Goal: Information Seeking & Learning: Learn about a topic

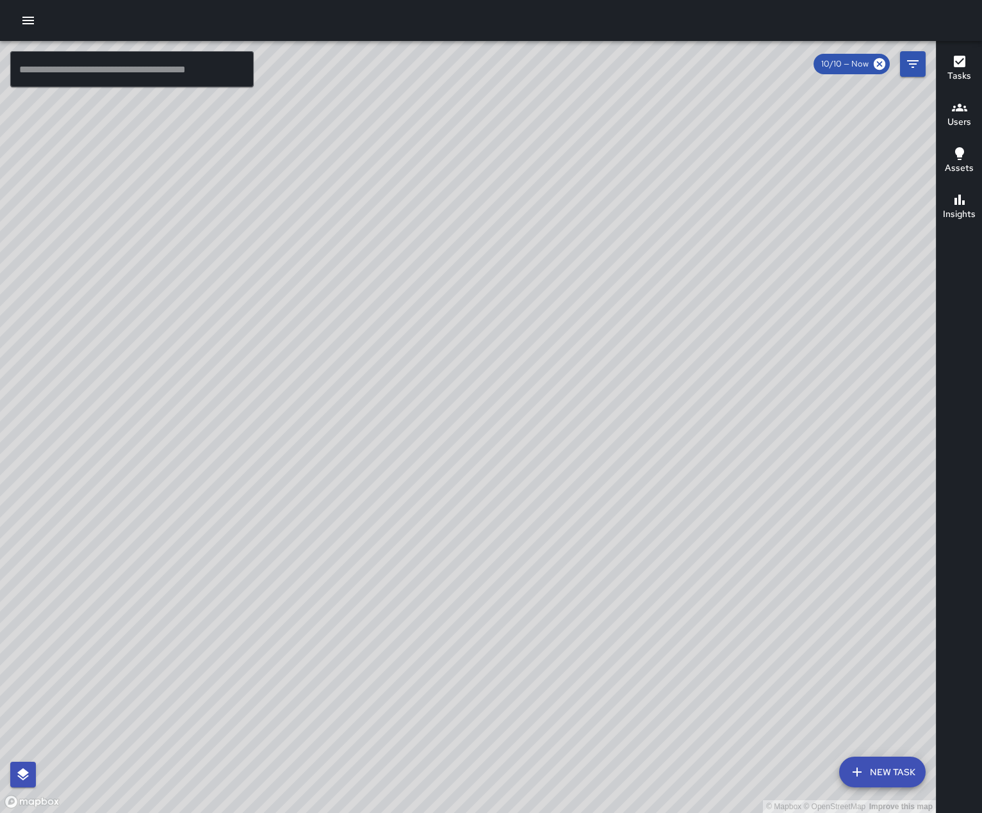
click at [29, 20] on icon "button" at bounding box center [28, 21] width 12 height 8
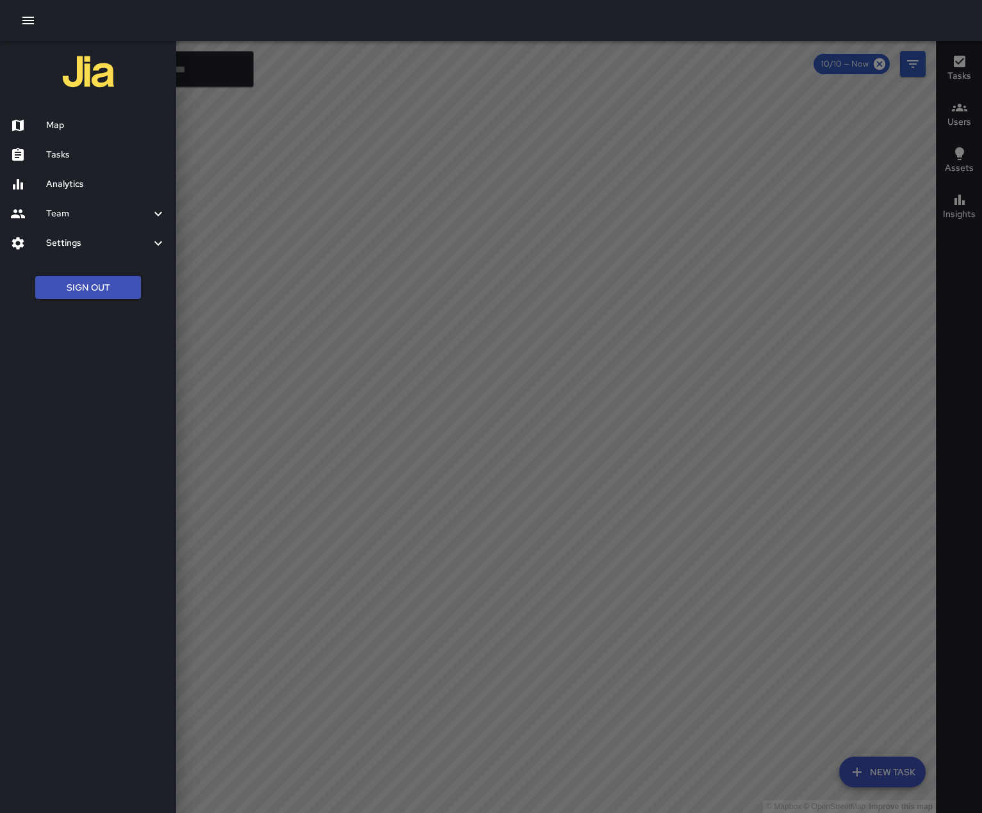
click at [59, 191] on h6 "Analytics" at bounding box center [106, 184] width 120 height 14
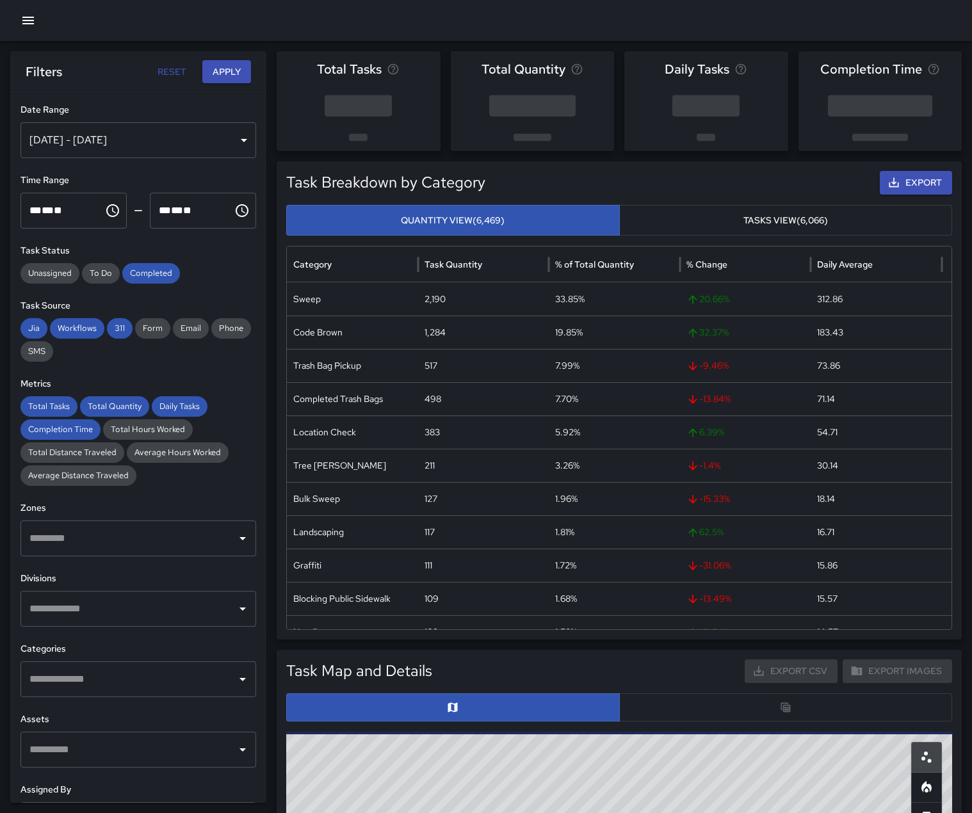
click at [96, 154] on div "[DATE] - [DATE]" at bounding box center [138, 140] width 236 height 36
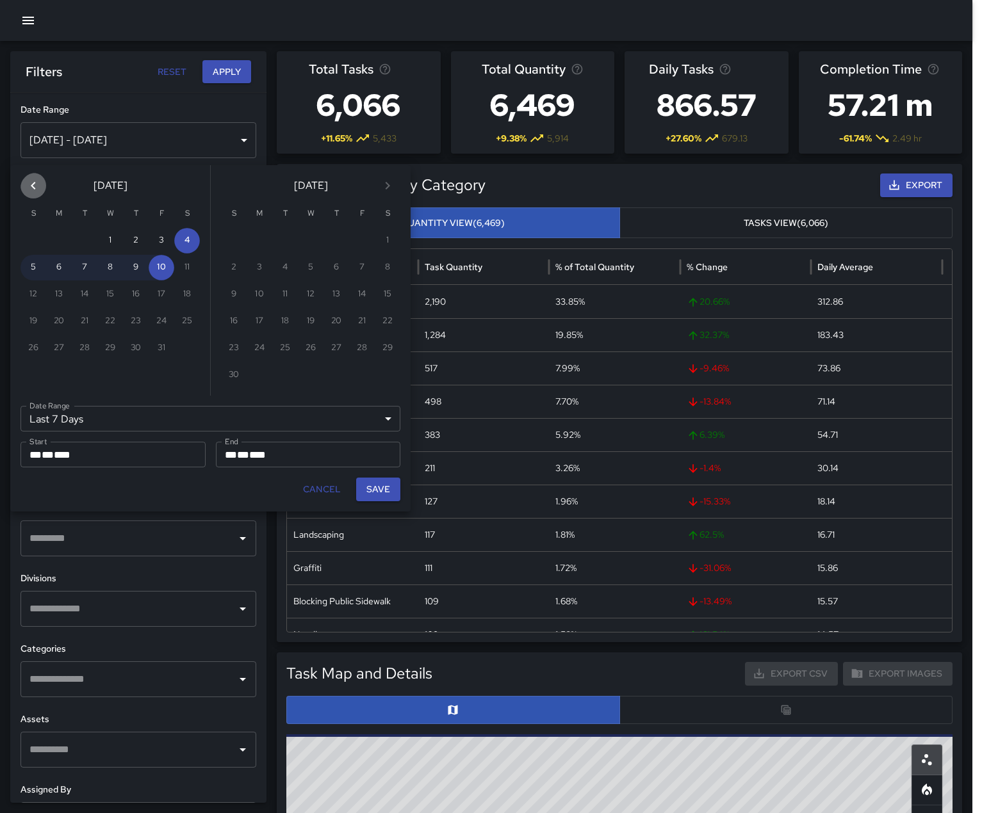
click at [33, 193] on icon "Previous month" at bounding box center [33, 185] width 15 height 15
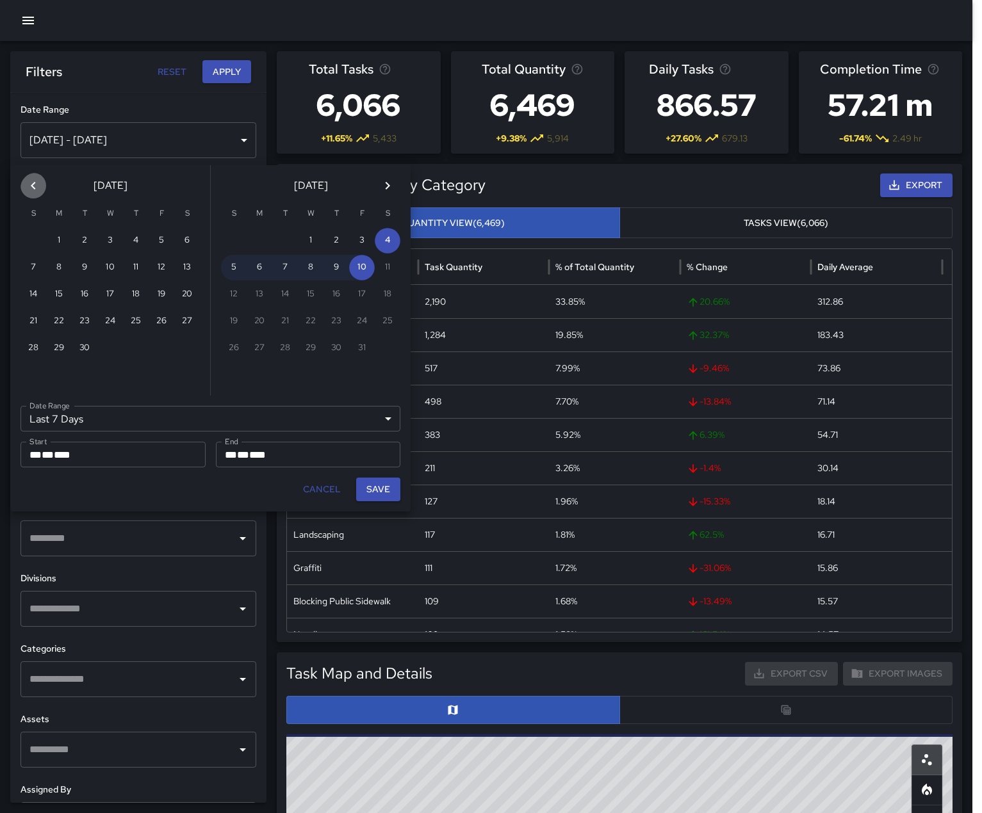
click at [33, 193] on icon "Previous month" at bounding box center [33, 185] width 15 height 15
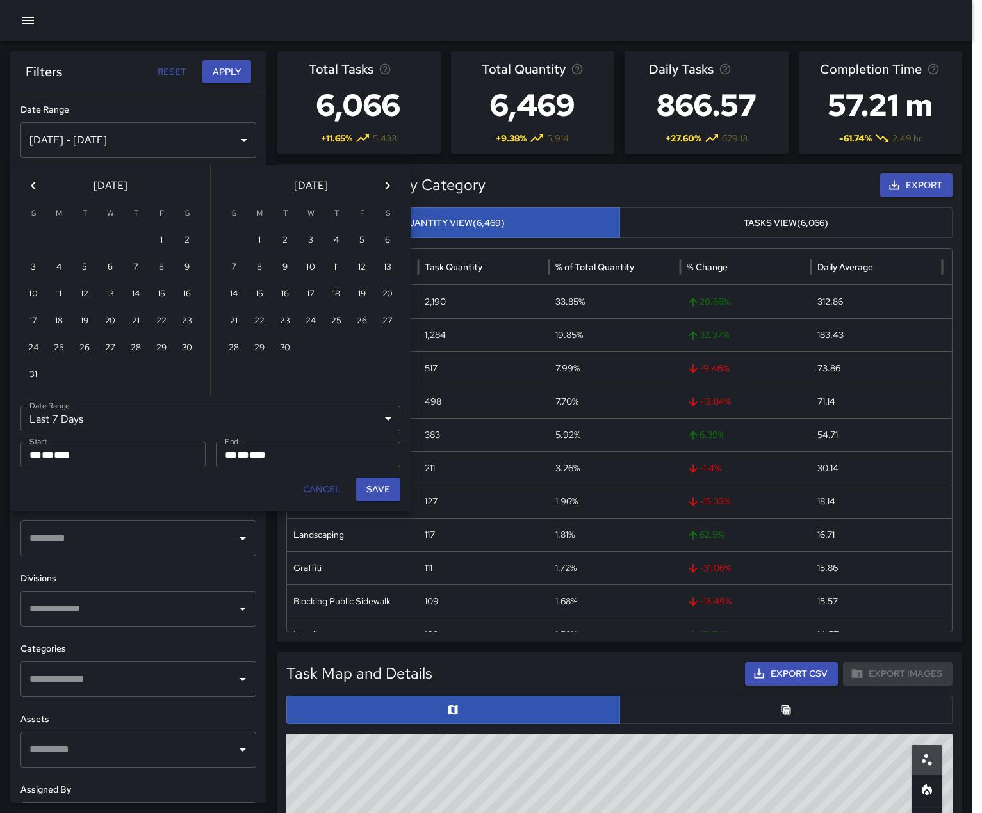
click at [33, 193] on icon "Previous month" at bounding box center [33, 185] width 15 height 15
click at [77, 243] on button "1" at bounding box center [85, 241] width 26 height 26
type input "******"
type input "**********"
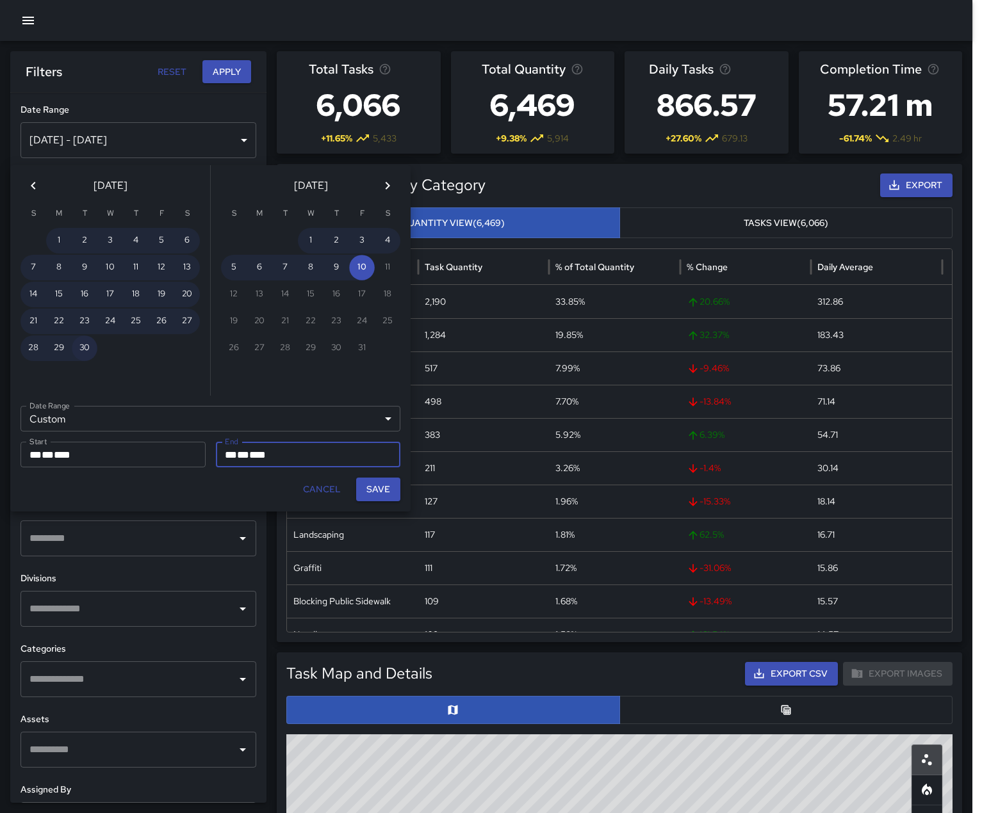
click at [83, 355] on button "30" at bounding box center [85, 349] width 26 height 26
type input "**********"
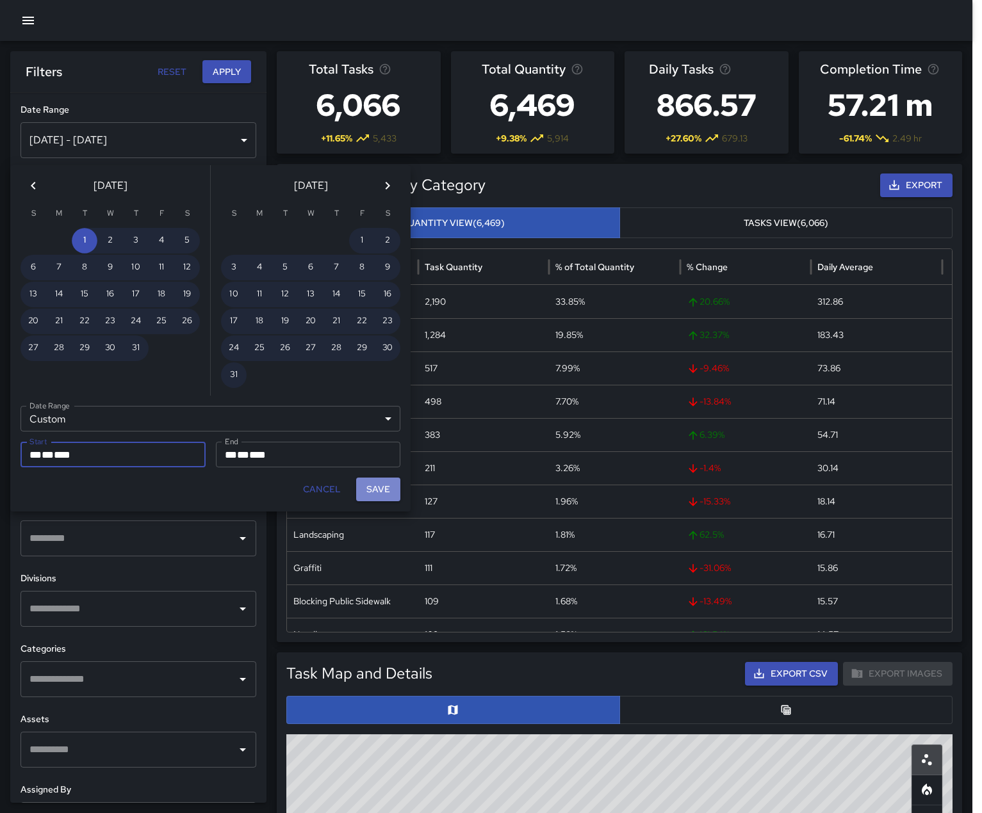
click at [382, 501] on button "Save" at bounding box center [378, 490] width 44 height 24
type input "**********"
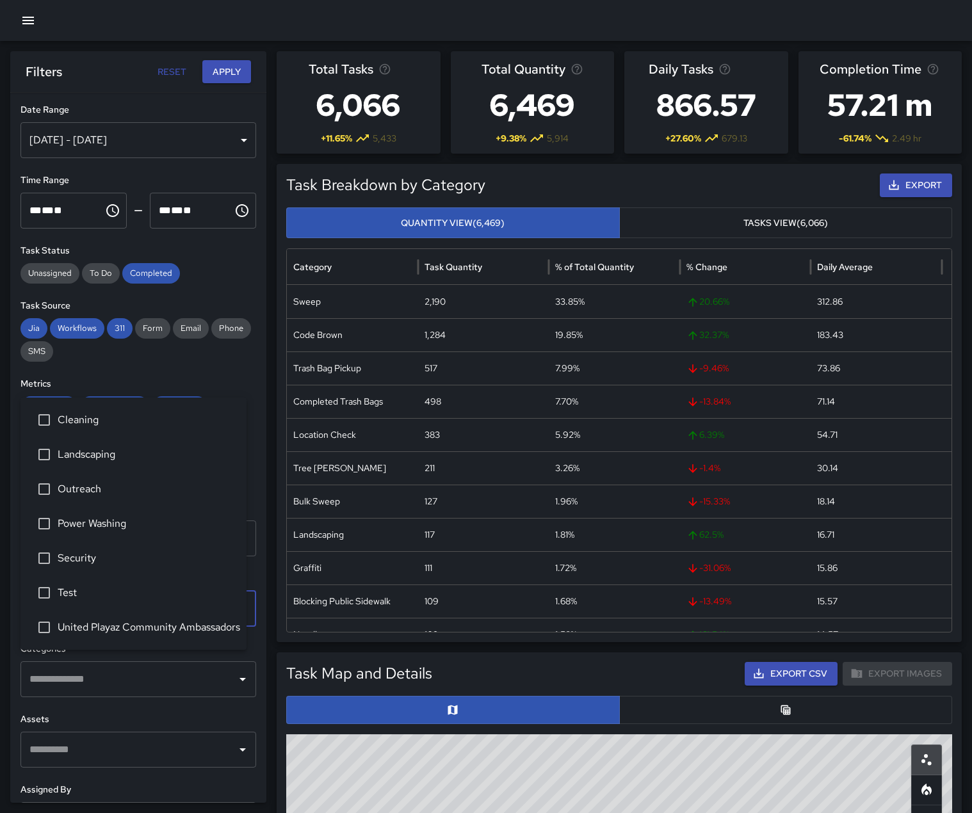
click at [81, 621] on input "text" at bounding box center [128, 609] width 205 height 24
click at [69, 551] on span "Security" at bounding box center [147, 558] width 179 height 15
click at [217, 73] on button "Apply" at bounding box center [226, 72] width 49 height 24
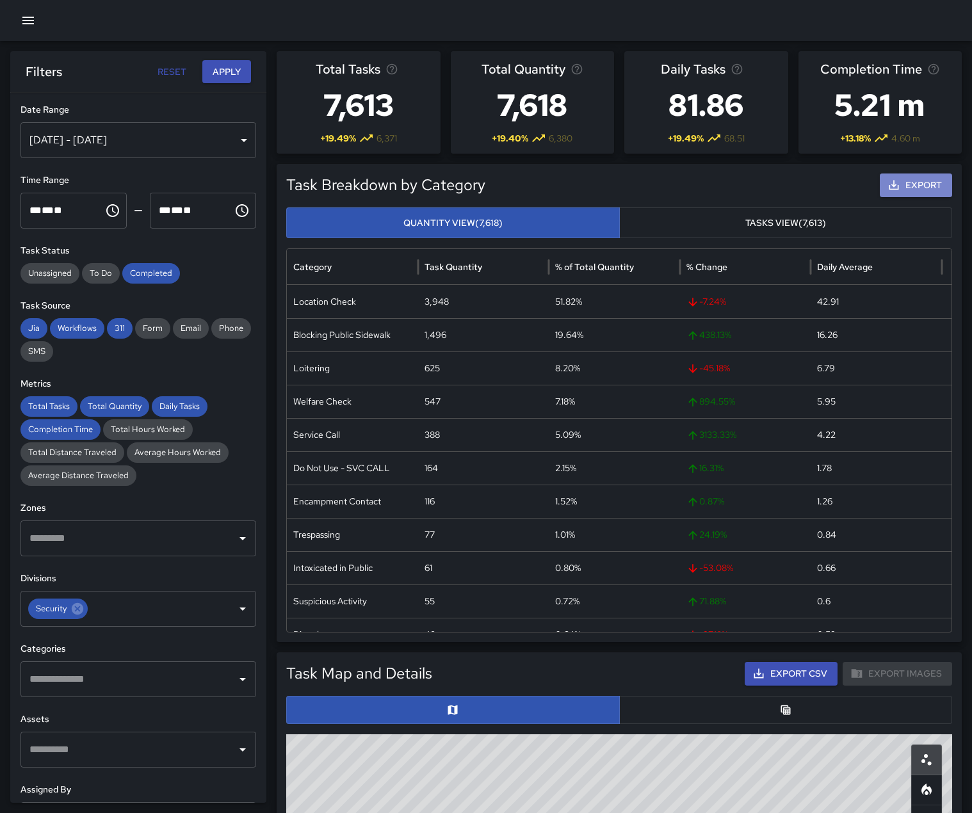
click at [907, 197] on button "Export" at bounding box center [916, 186] width 72 height 24
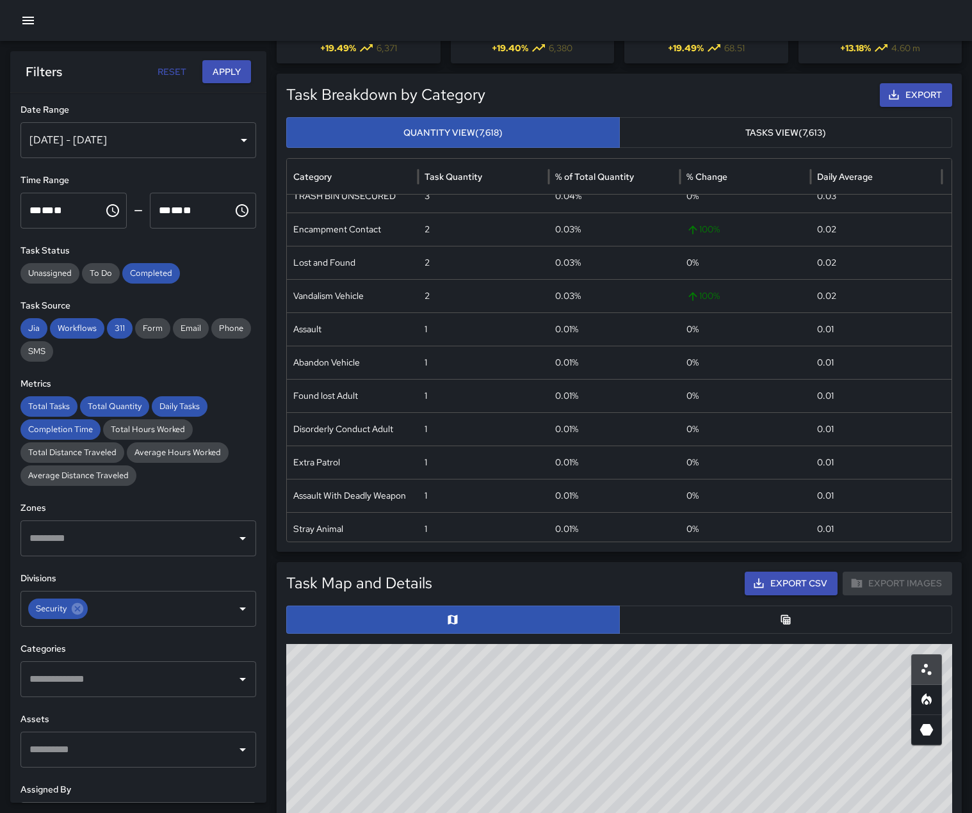
scroll to position [448, 0]
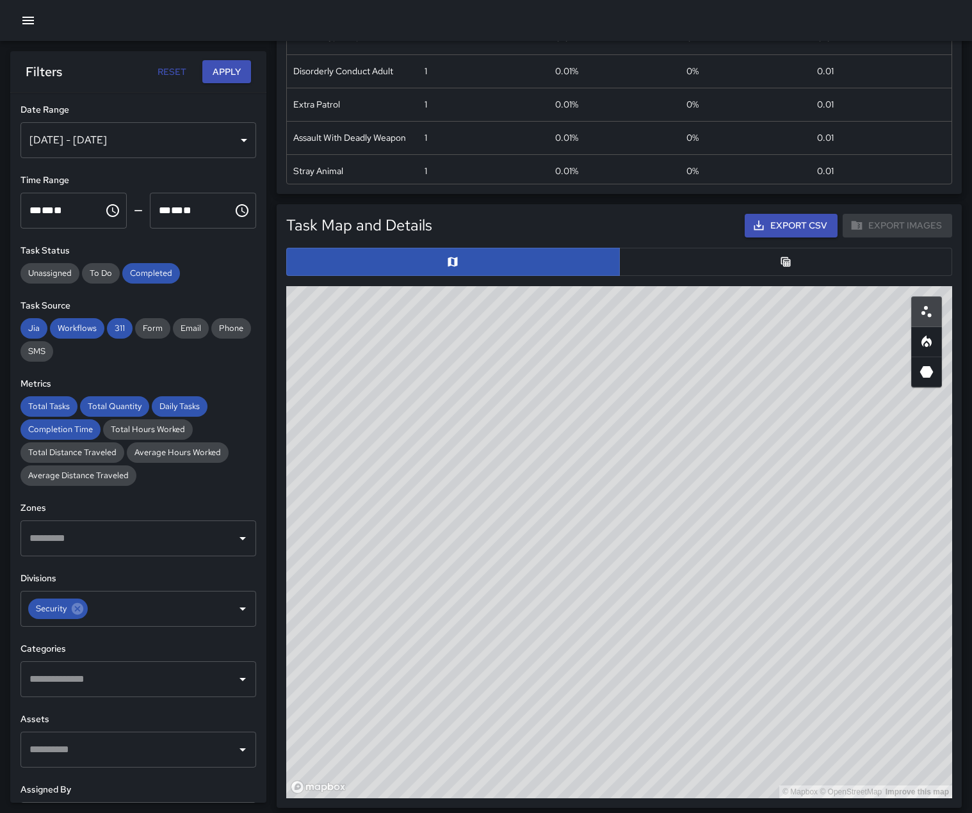
drag, startPoint x: 866, startPoint y: 547, endPoint x: 688, endPoint y: 844, distance: 346.7
click at [688, 813] on html "Total Tasks 7,613 + 19.49 % 6,371 Total Quantity 7,618 + 19.40 % 6,380 Daily Ta…" at bounding box center [486, 400] width 972 height 1697
drag, startPoint x: 547, startPoint y: 476, endPoint x: 667, endPoint y: 783, distance: 329.9
click at [667, 788] on div "© Mapbox © OpenStreetMap Improve this map" at bounding box center [619, 542] width 666 height 512
drag, startPoint x: 809, startPoint y: 584, endPoint x: 601, endPoint y: 641, distance: 216.4
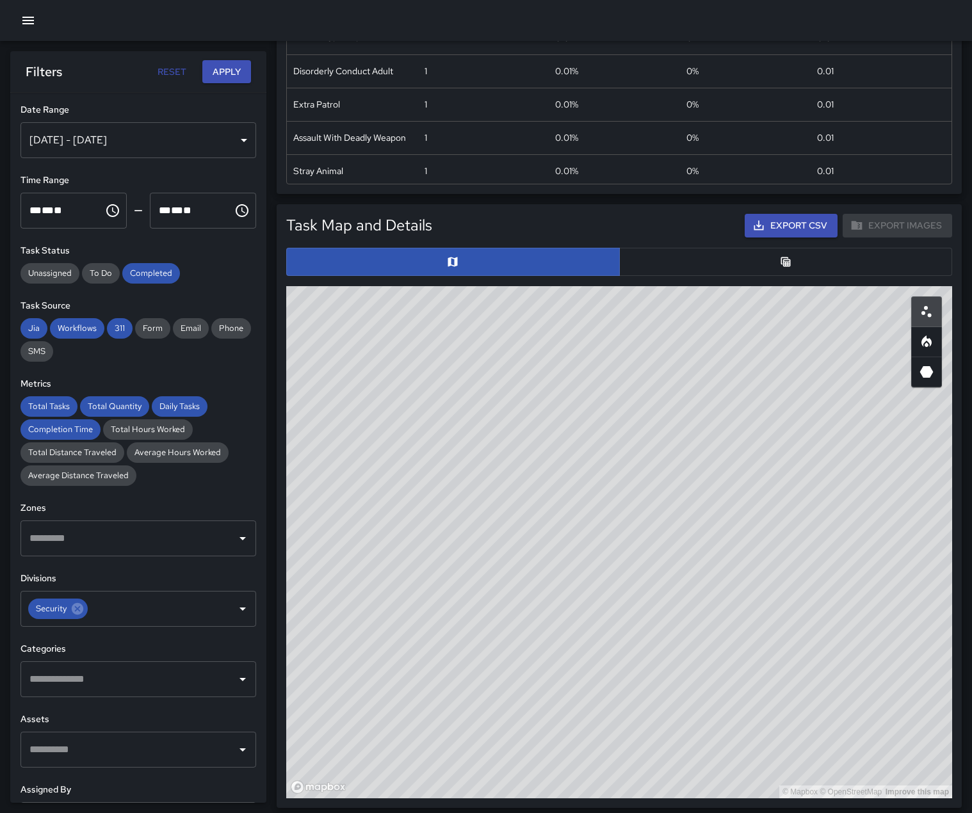
click at [608, 643] on div "© Mapbox © OpenStreetMap Improve this map" at bounding box center [619, 542] width 666 height 512
drag, startPoint x: 758, startPoint y: 508, endPoint x: 467, endPoint y: 774, distance: 393.9
click at [466, 774] on div "© Mapbox © OpenStreetMap Improve this map" at bounding box center [619, 542] width 666 height 512
click at [754, 276] on button "button" at bounding box center [786, 262] width 334 height 28
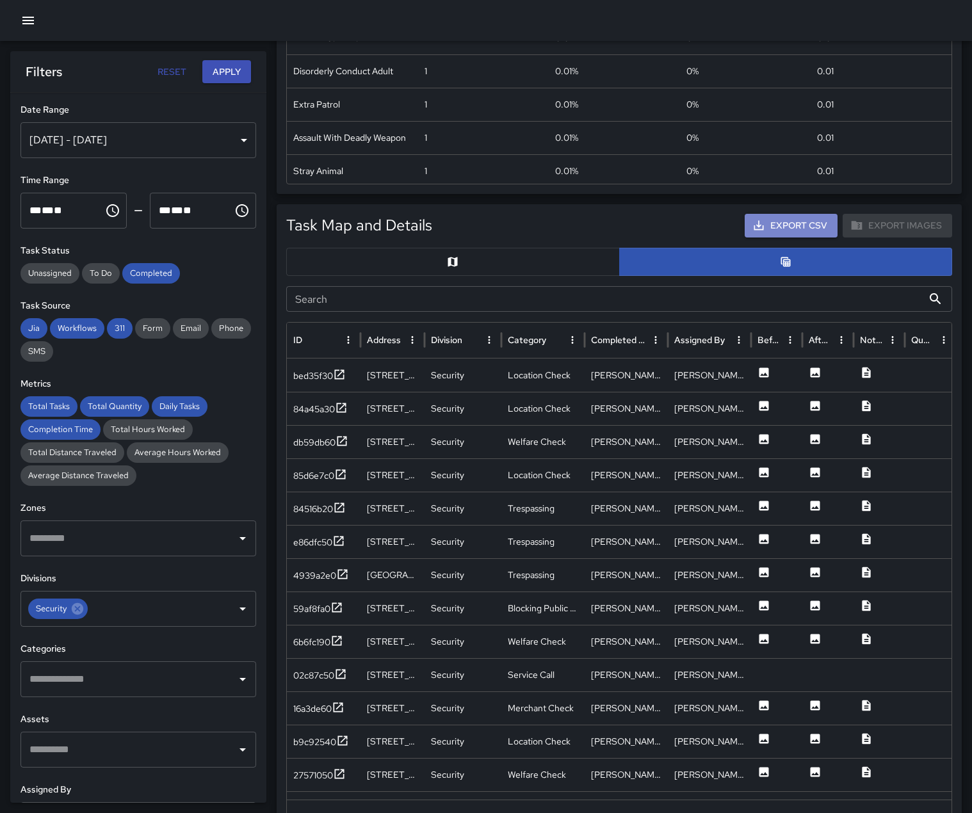
click at [785, 238] on button "Export CSV" at bounding box center [791, 226] width 93 height 24
click at [433, 276] on button "button" at bounding box center [453, 262] width 334 height 28
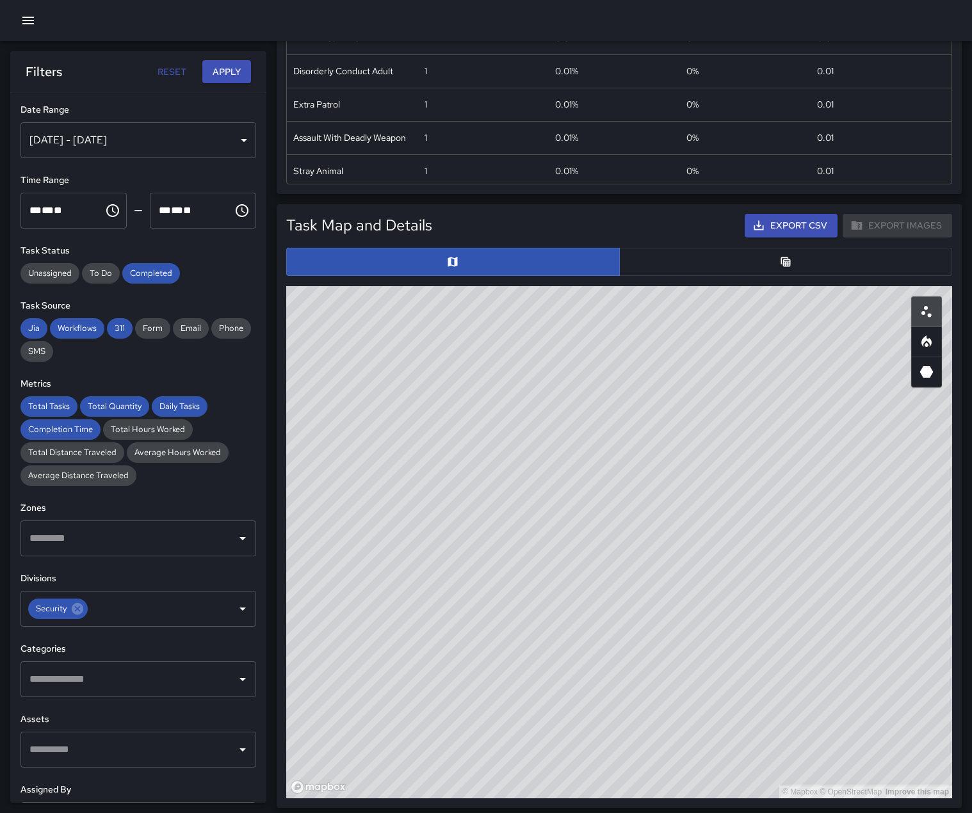
type button "map"
drag, startPoint x: 779, startPoint y: 512, endPoint x: 831, endPoint y: 546, distance: 62.3
click at [831, 547] on div "© Mapbox © OpenStreetMap Improve this map" at bounding box center [619, 542] width 666 height 512
drag, startPoint x: 831, startPoint y: 556, endPoint x: 629, endPoint y: 699, distance: 247.3
click at [629, 699] on div "© Mapbox © OpenStreetMap Improve this map" at bounding box center [619, 542] width 666 height 512
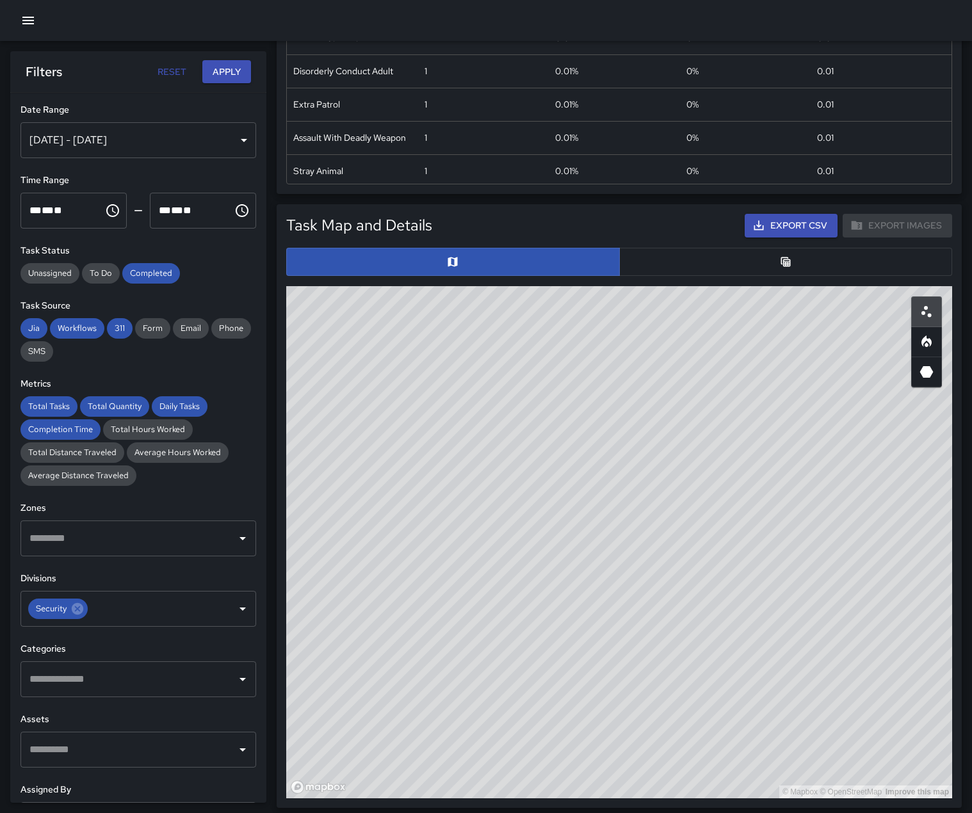
drag, startPoint x: 697, startPoint y: 675, endPoint x: 604, endPoint y: 640, distance: 99.9
click at [604, 640] on div "© Mapbox © OpenStreetMap Improve this map" at bounding box center [619, 542] width 666 height 512
click at [235, 687] on icon "Open" at bounding box center [242, 679] width 15 height 15
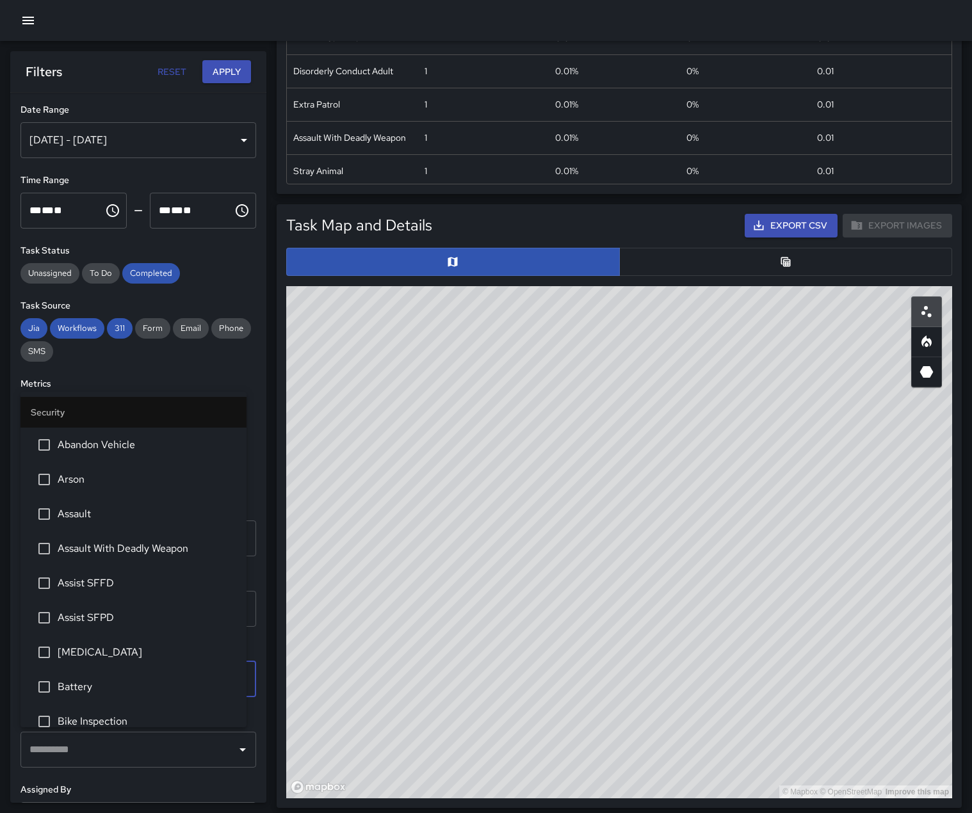
scroll to position [293, 0]
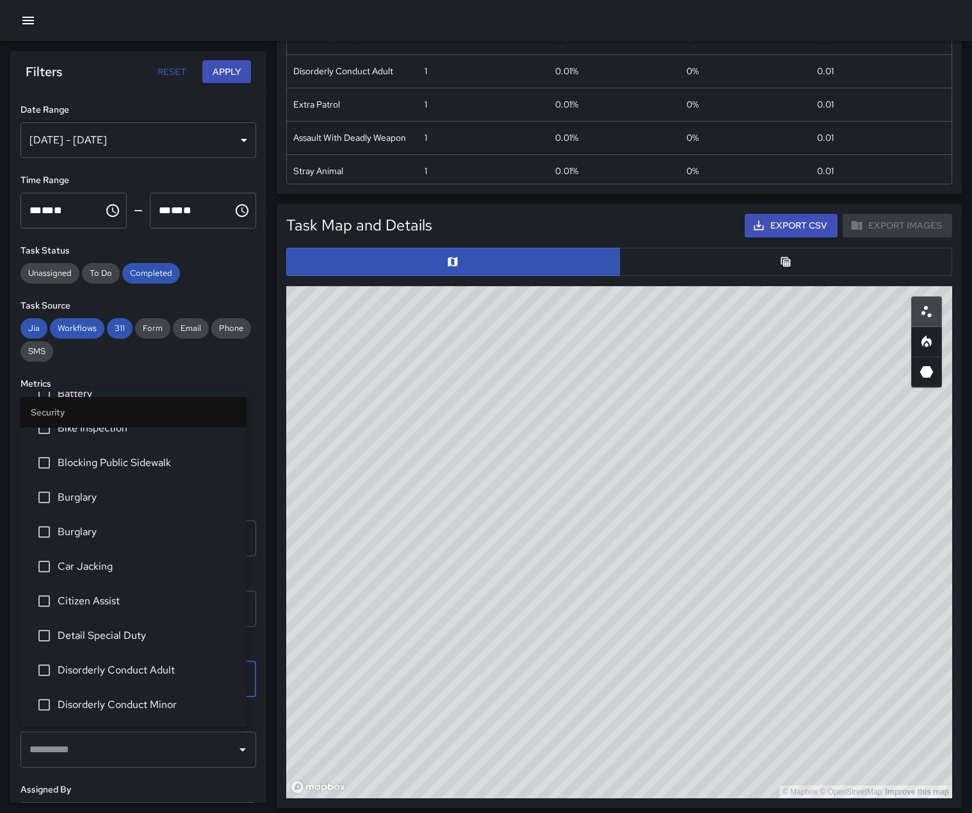
click at [179, 471] on span "Blocking Public Sidewalk" at bounding box center [147, 462] width 179 height 15
click at [210, 73] on button "Apply" at bounding box center [226, 72] width 49 height 24
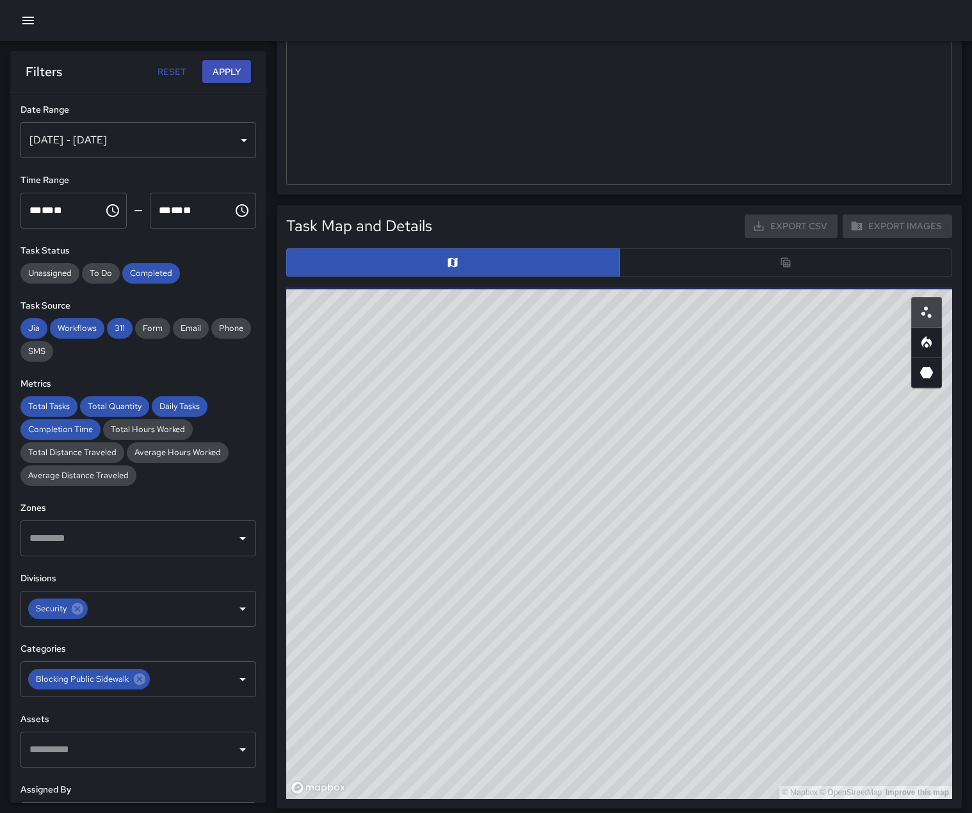
scroll to position [448, 0]
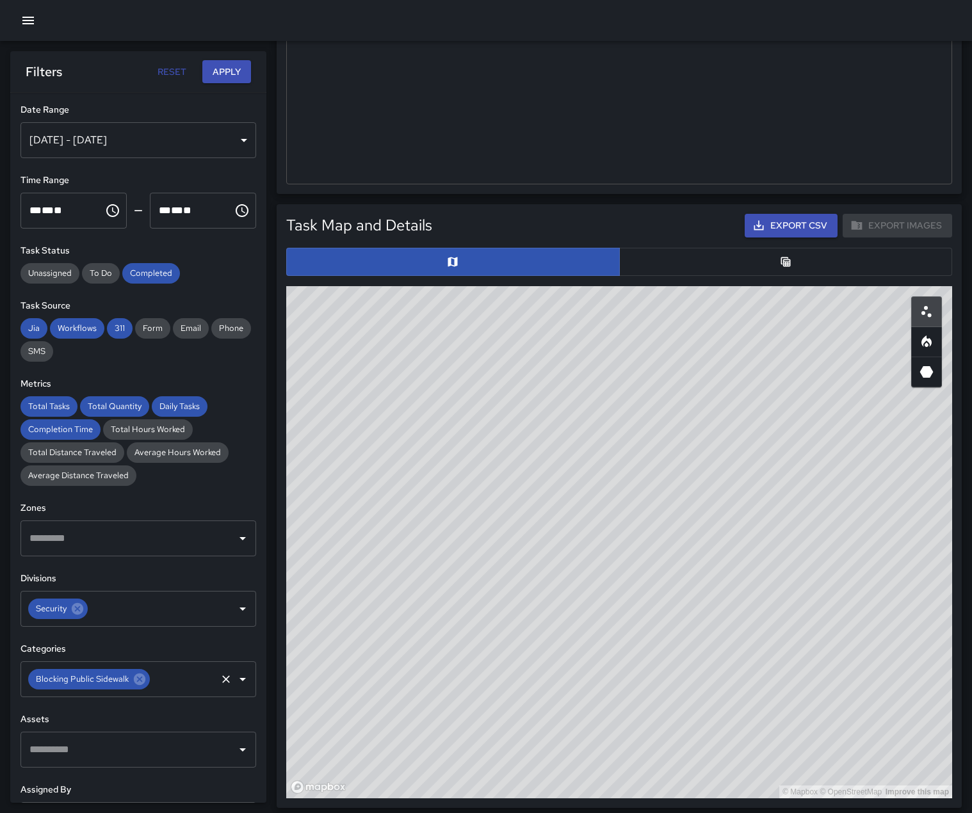
click at [235, 687] on icon "Open" at bounding box center [242, 679] width 15 height 15
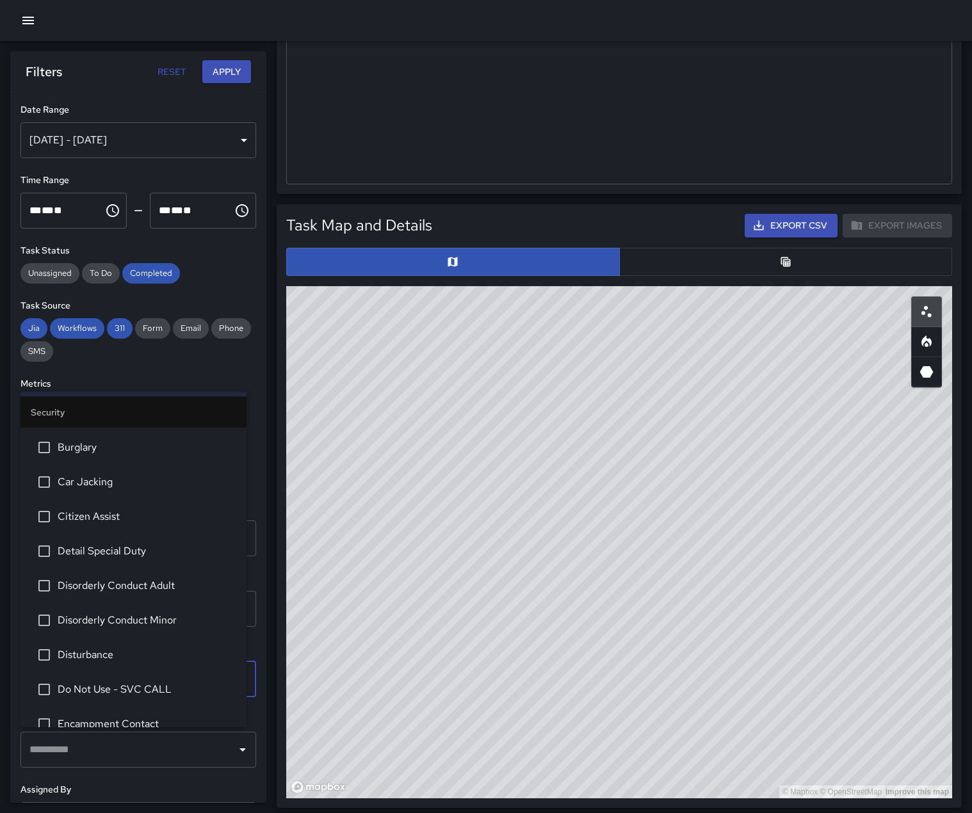
scroll to position [85, 0]
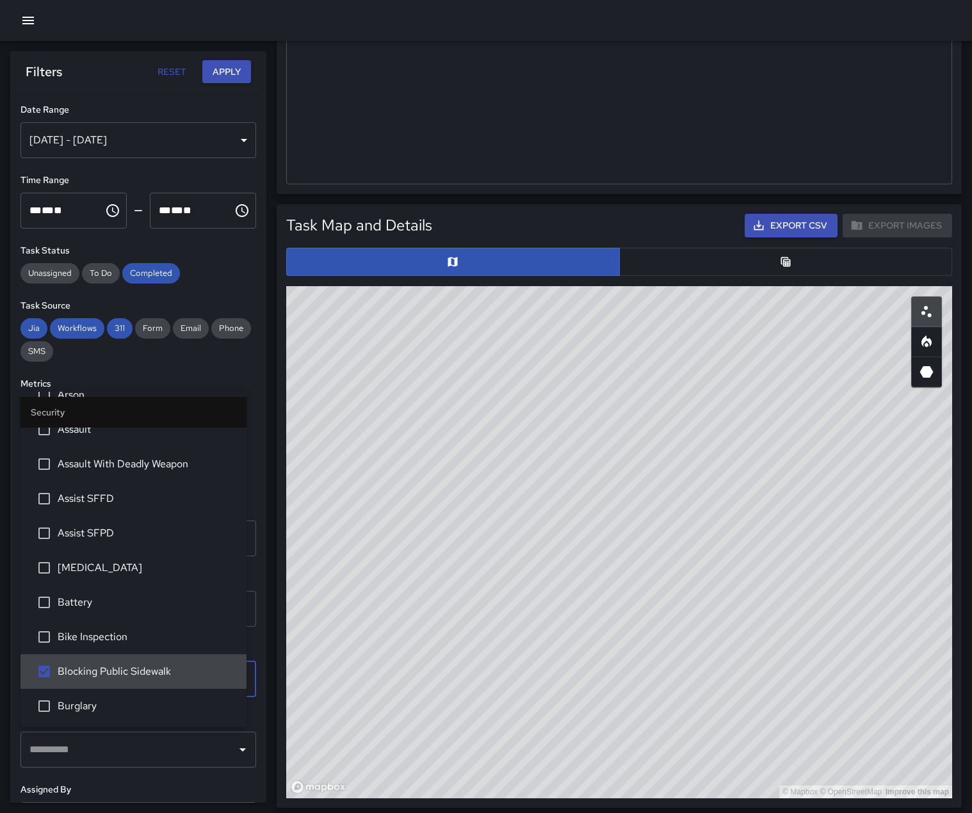
click at [145, 685] on icon at bounding box center [140, 680] width 12 height 12
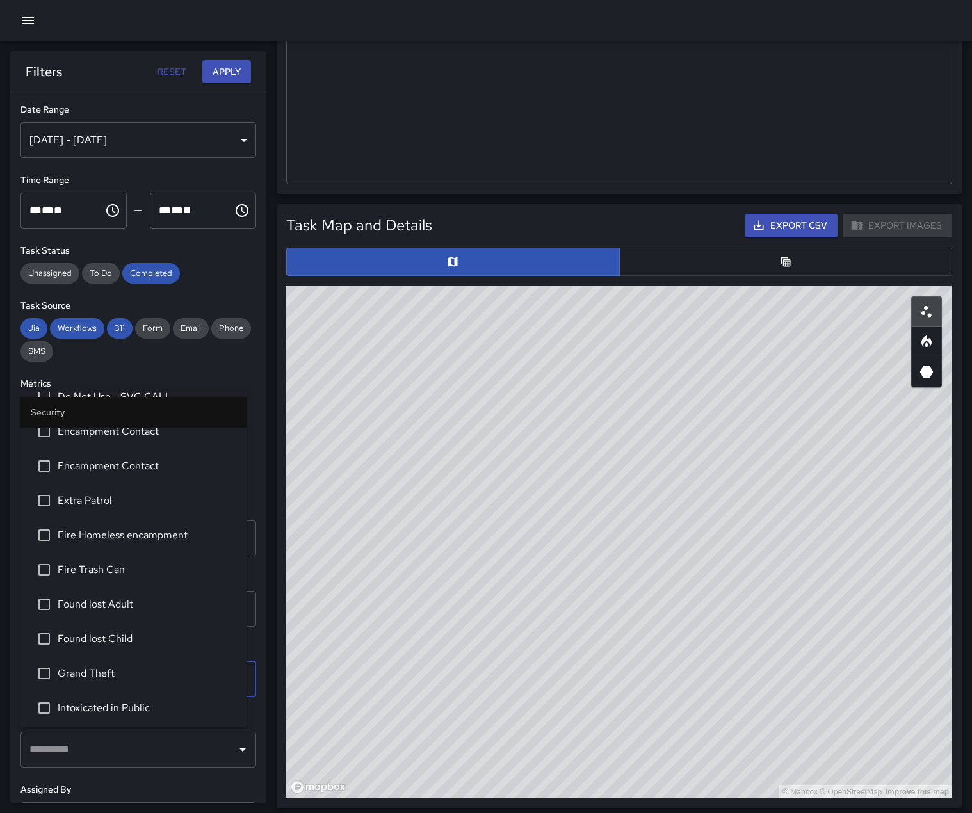
scroll to position [671, 0]
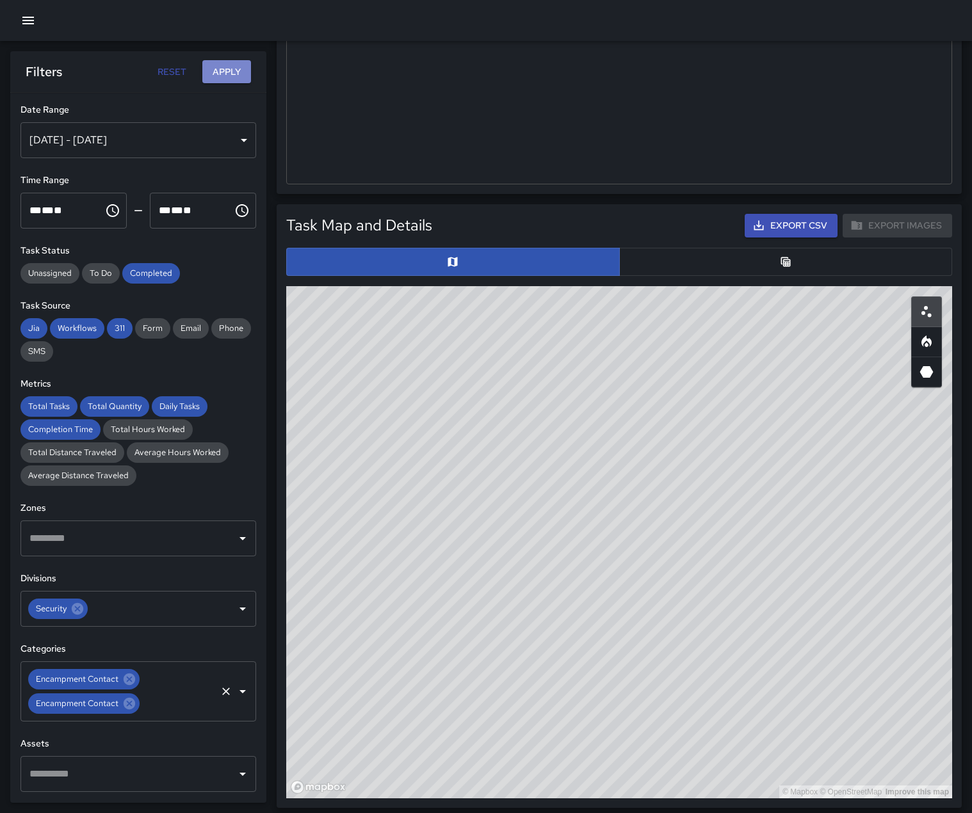
click at [212, 68] on button "Apply" at bounding box center [226, 72] width 49 height 24
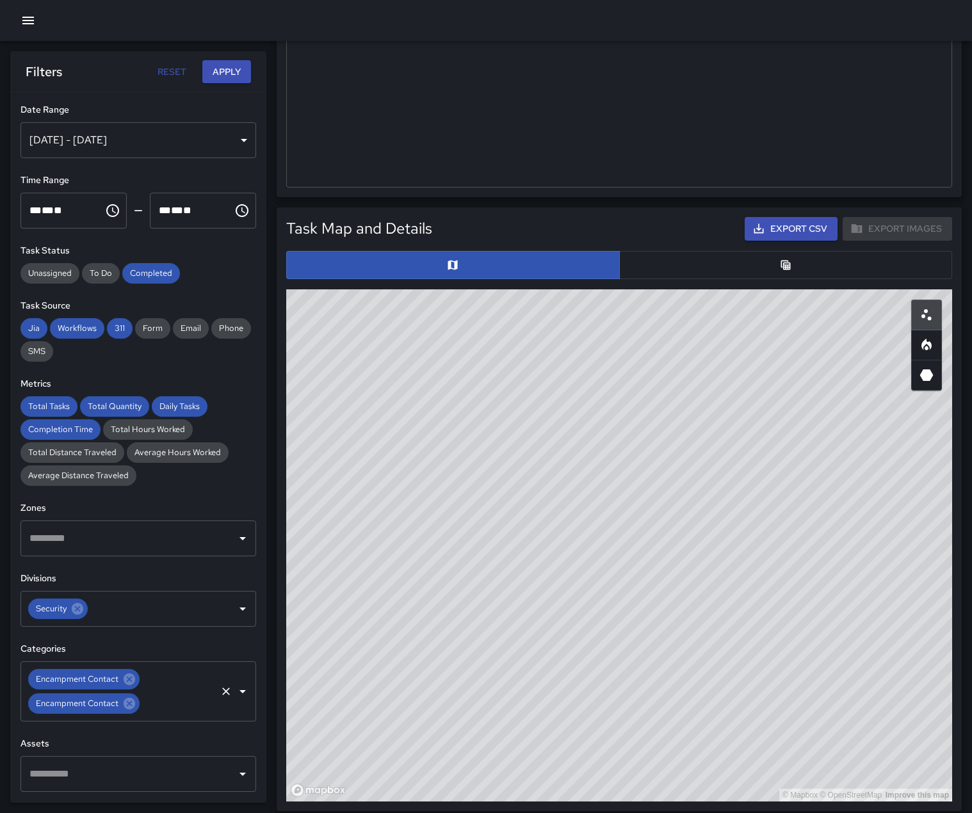
scroll to position [448, 0]
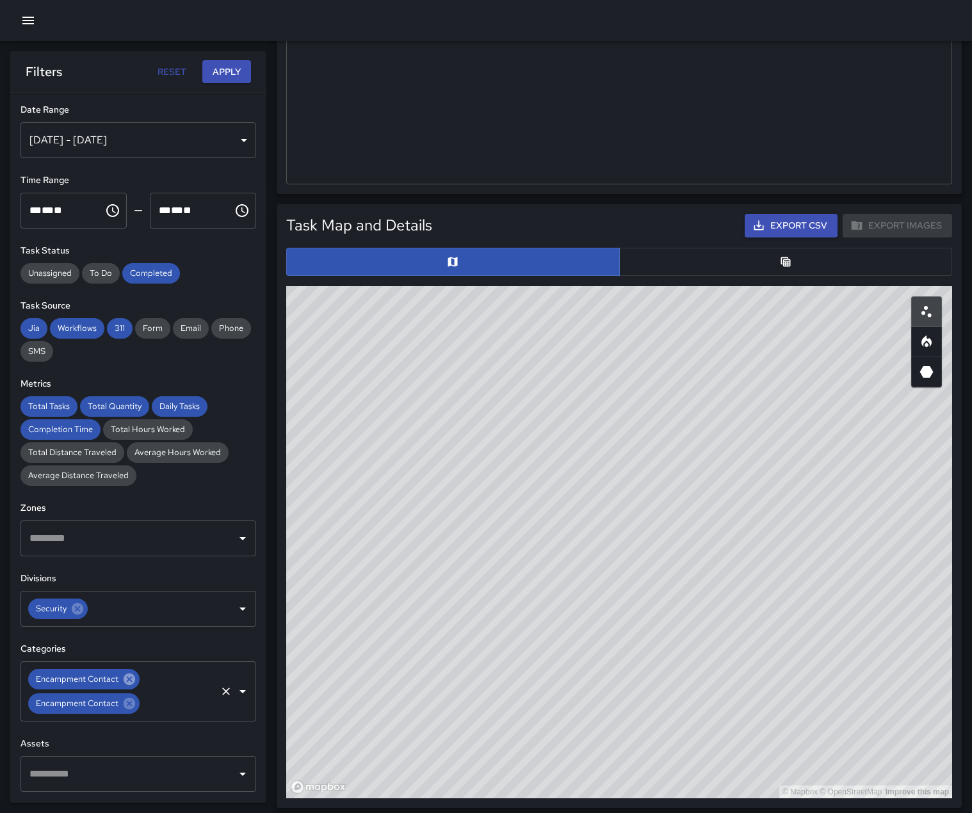
click at [135, 685] on icon at bounding box center [130, 680] width 12 height 12
click at [235, 687] on icon "Open" at bounding box center [242, 679] width 15 height 15
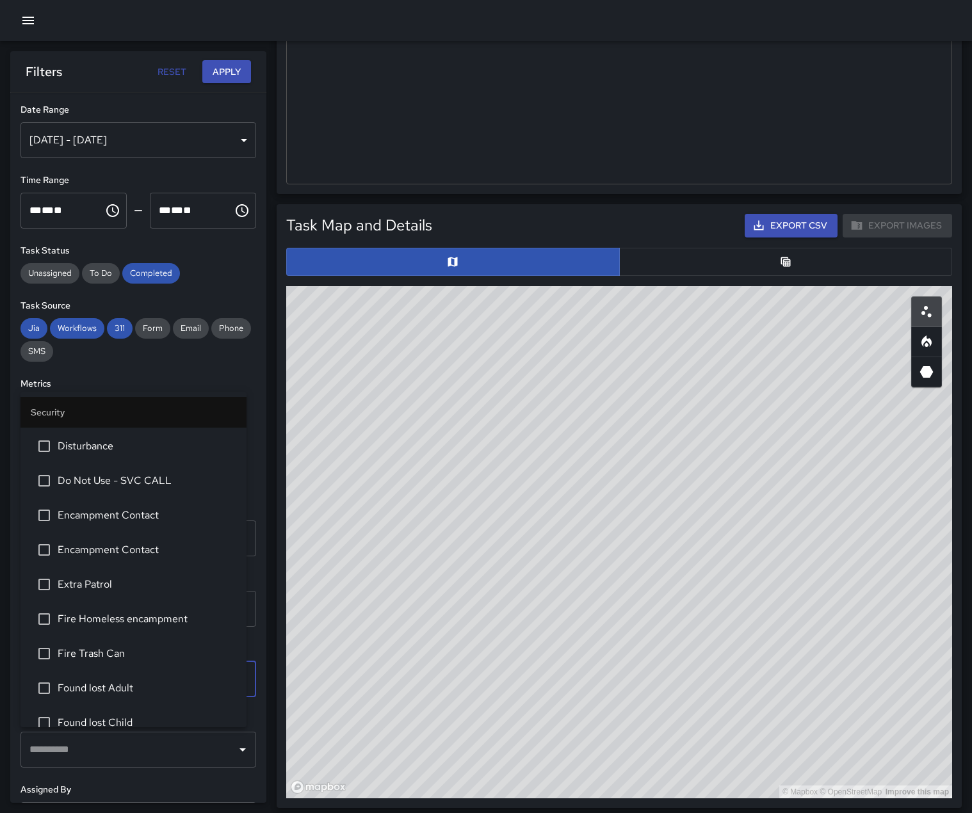
scroll to position [880, 0]
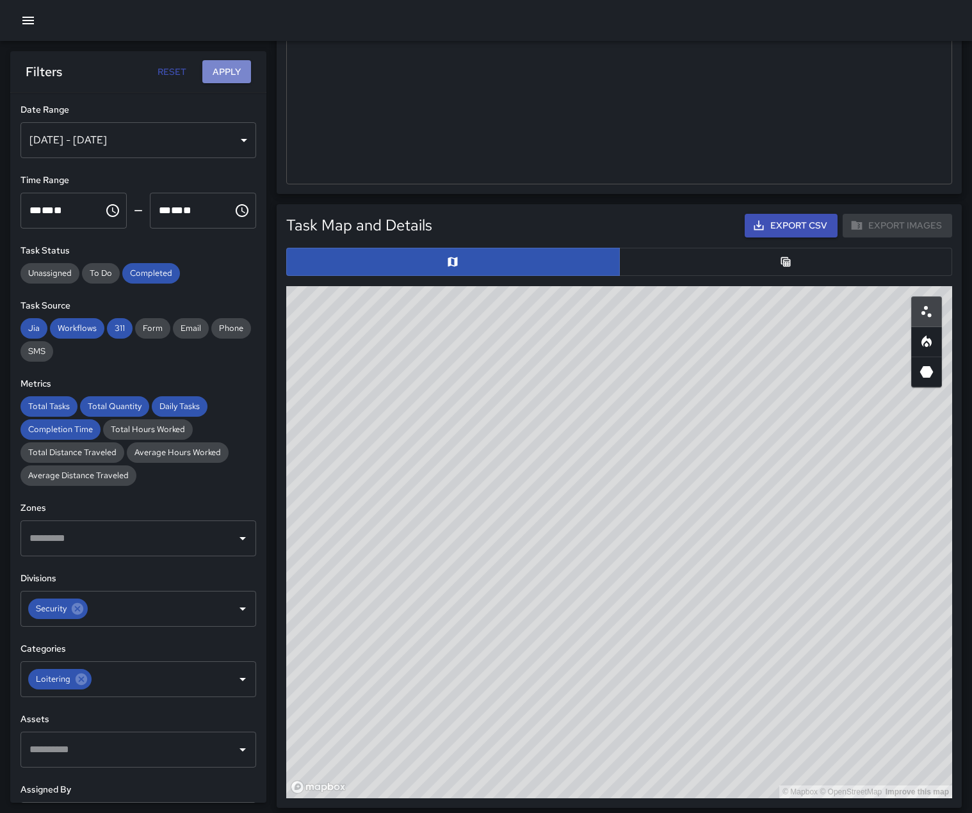
click at [228, 60] on button "Apply" at bounding box center [226, 72] width 49 height 24
click at [87, 685] on icon at bounding box center [82, 680] width 12 height 12
click at [235, 687] on icon "Open" at bounding box center [242, 679] width 15 height 15
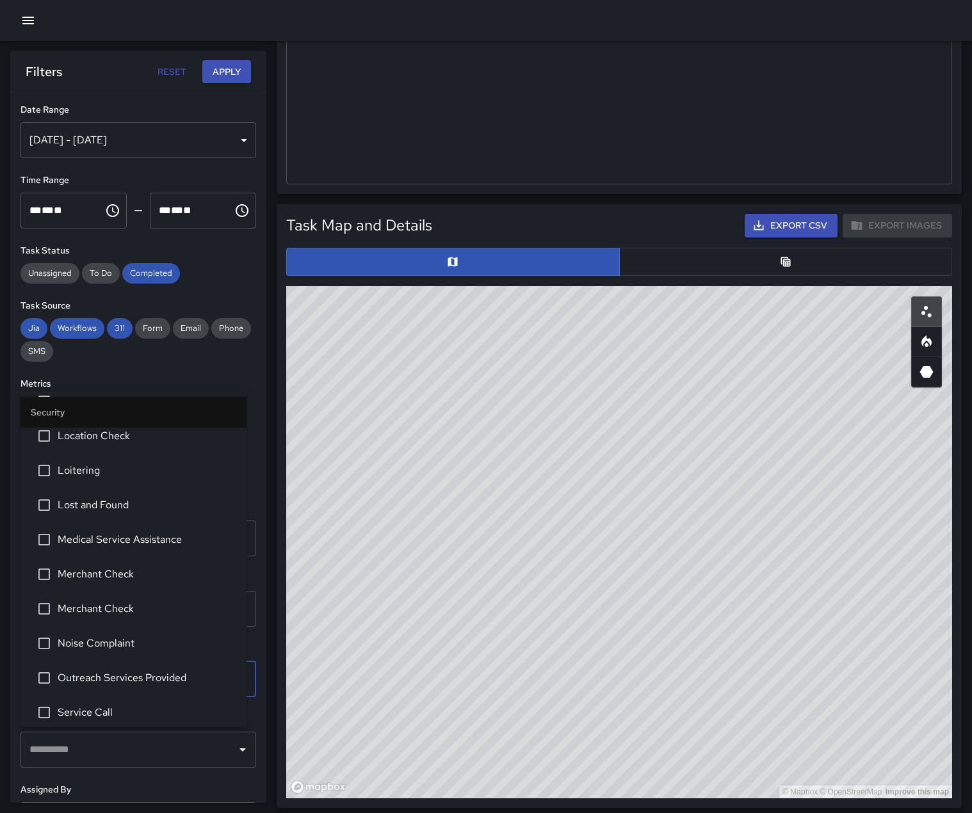
scroll to position [1626, 0]
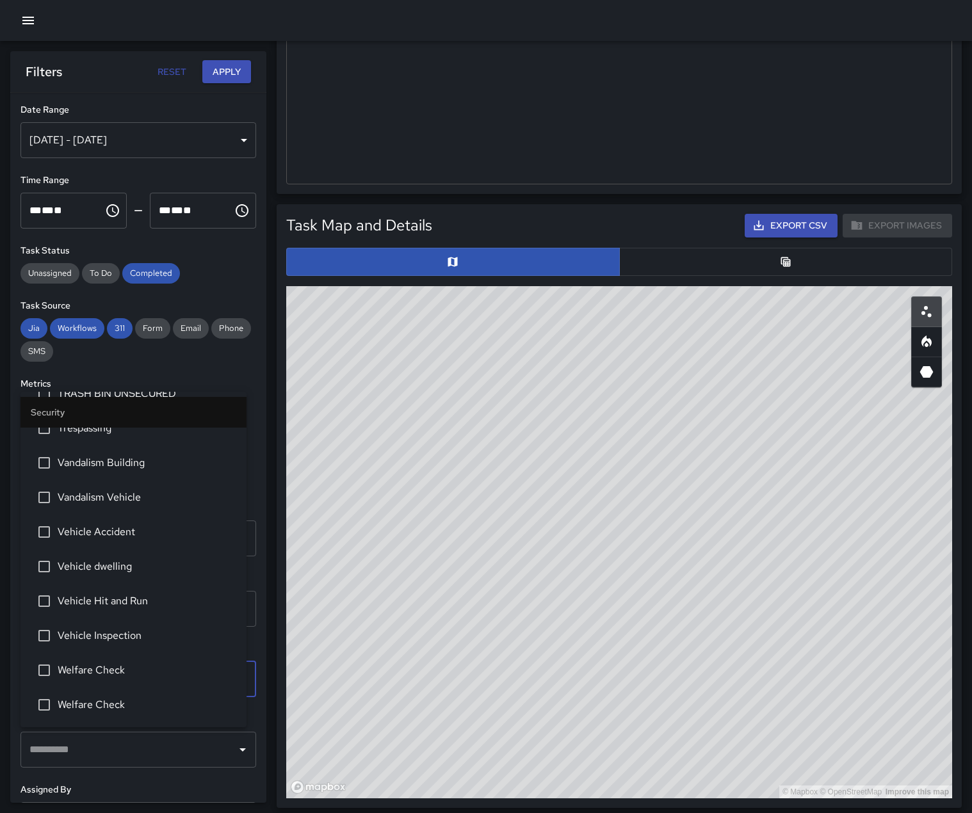
click at [77, 670] on span "Welfare Check" at bounding box center [147, 670] width 179 height 15
click at [72, 701] on span "Welfare Check" at bounding box center [147, 704] width 179 height 15
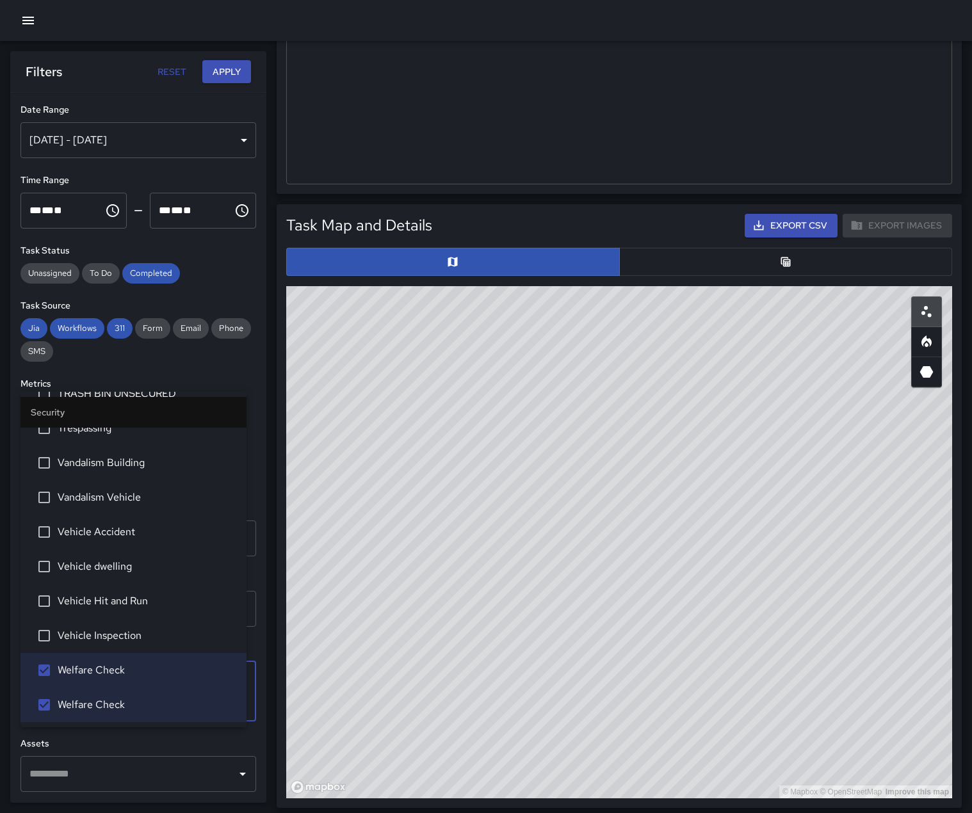
click at [215, 74] on button "Apply" at bounding box center [226, 72] width 49 height 24
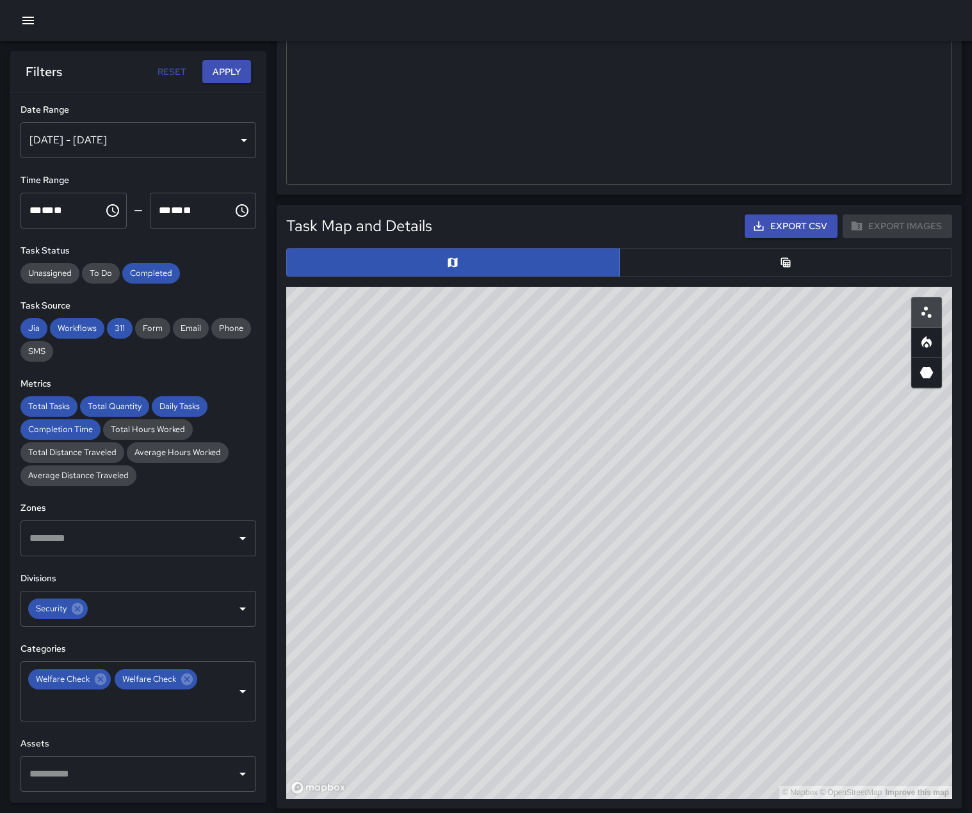
scroll to position [448, 0]
click at [220, 698] on icon "Clear" at bounding box center [226, 691] width 13 height 13
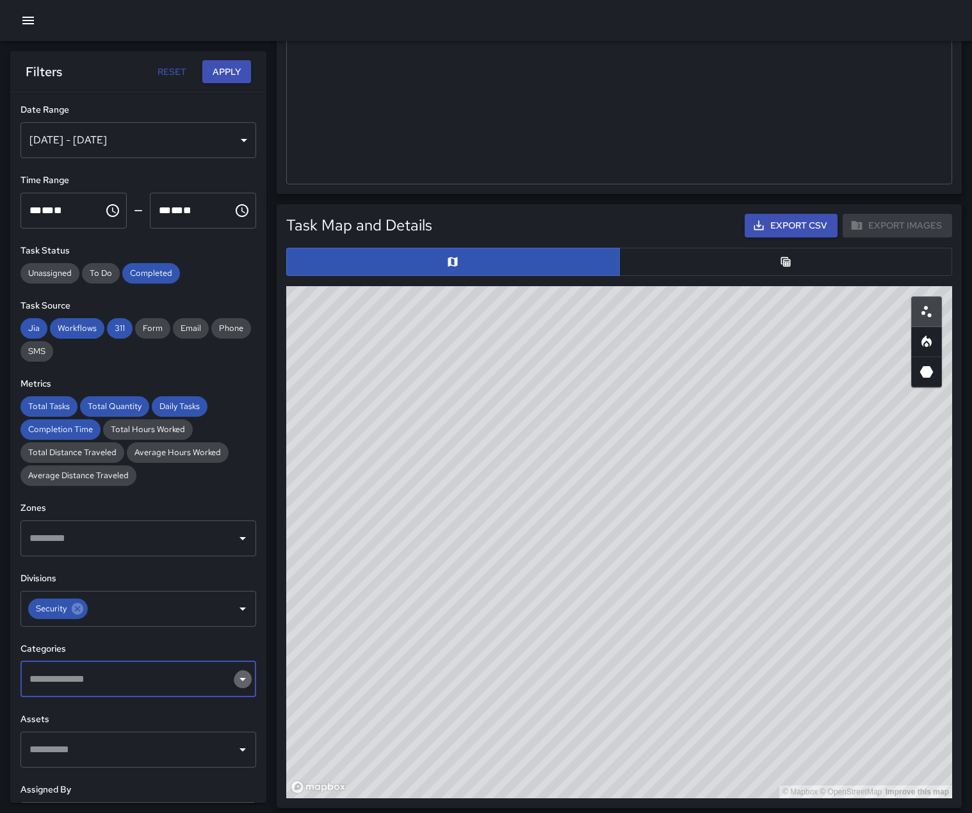
click at [235, 687] on icon "Open" at bounding box center [242, 679] width 15 height 15
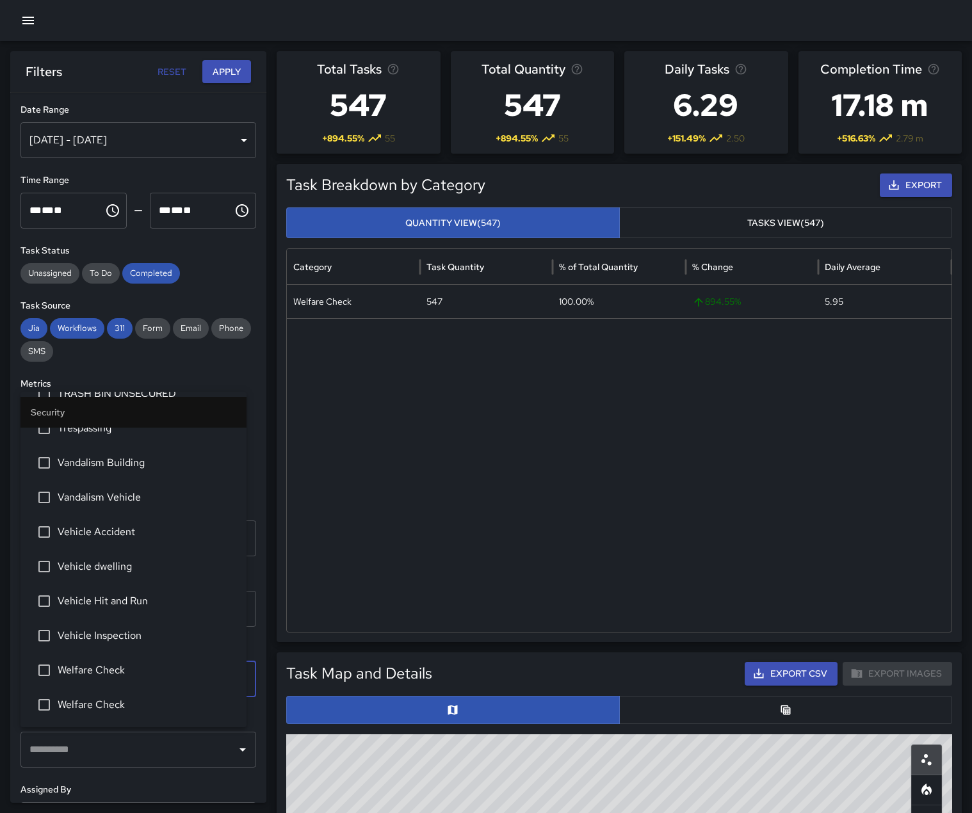
scroll to position [1333, 0]
click at [137, 364] on span "Service Call" at bounding box center [147, 356] width 179 height 15
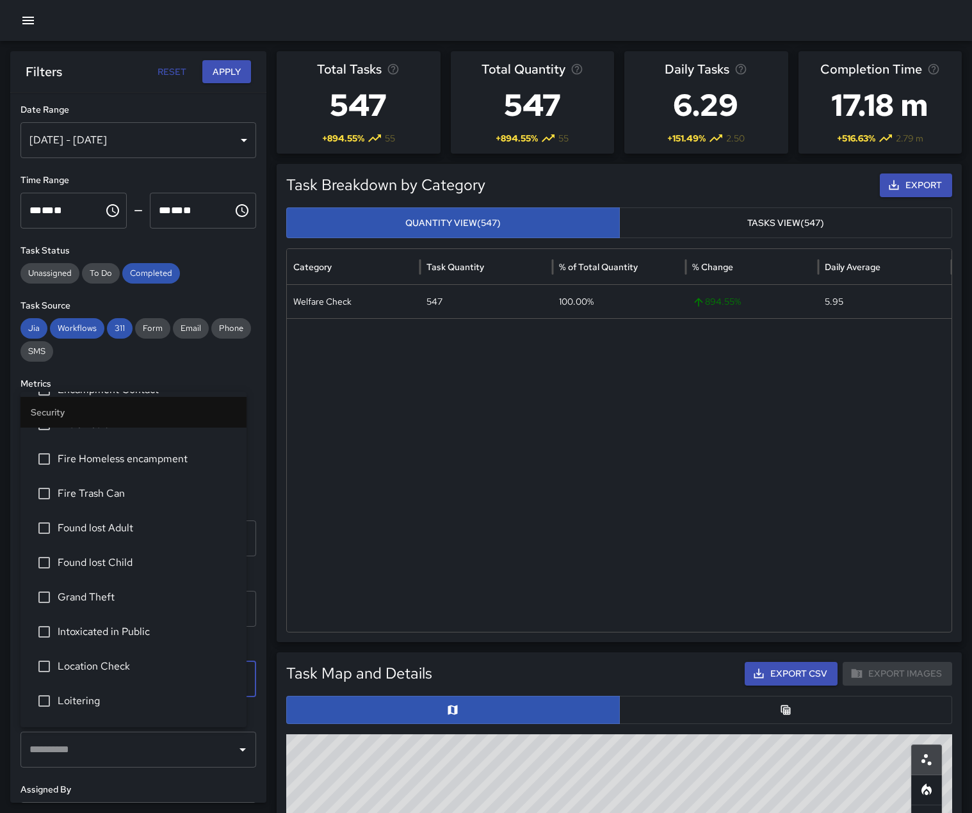
scroll to position [453, 0]
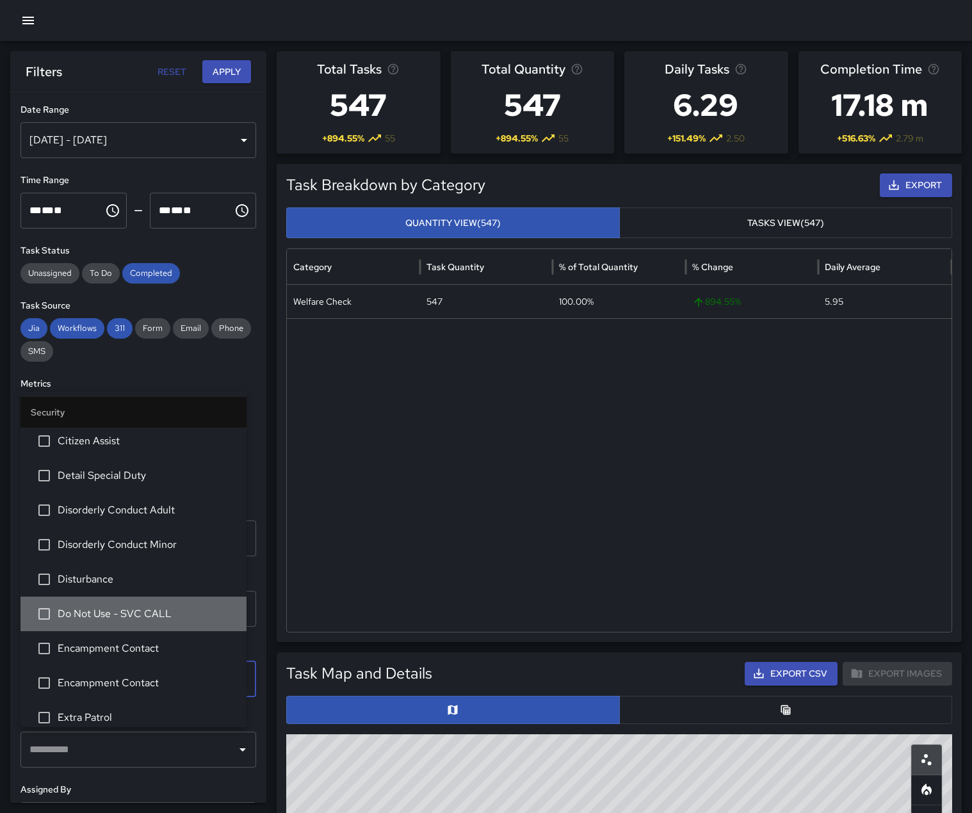
click at [171, 622] on span "Do Not Use - SVC CALL" at bounding box center [147, 613] width 179 height 15
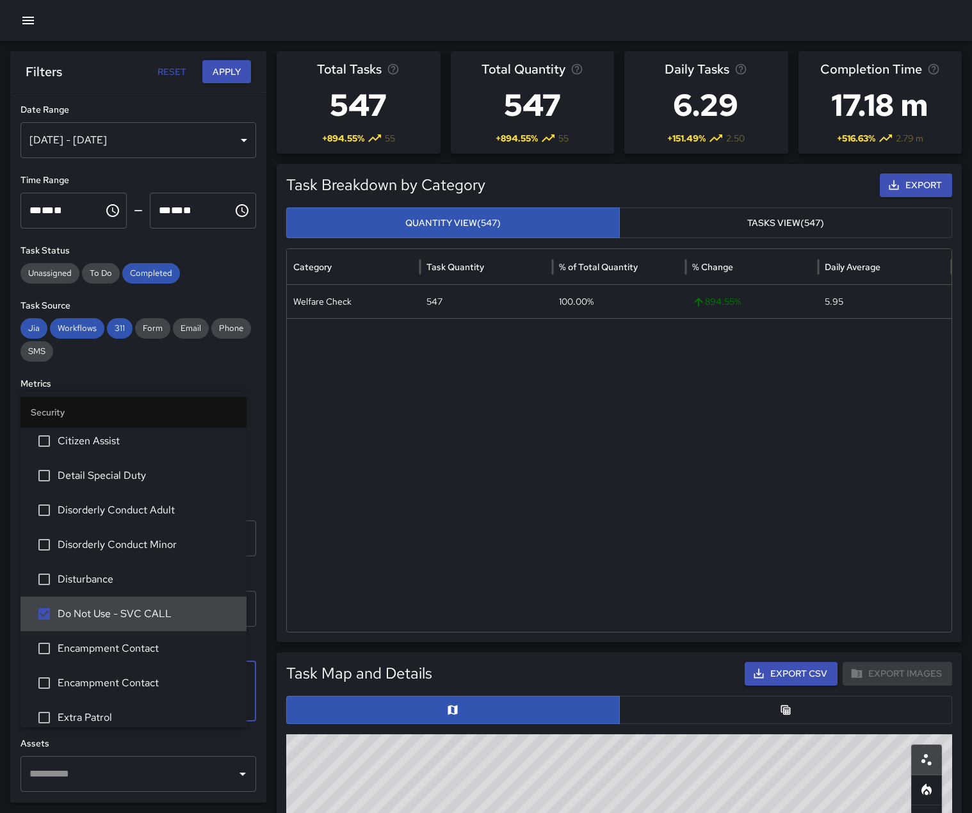
click at [203, 73] on button "Apply" at bounding box center [226, 72] width 49 height 24
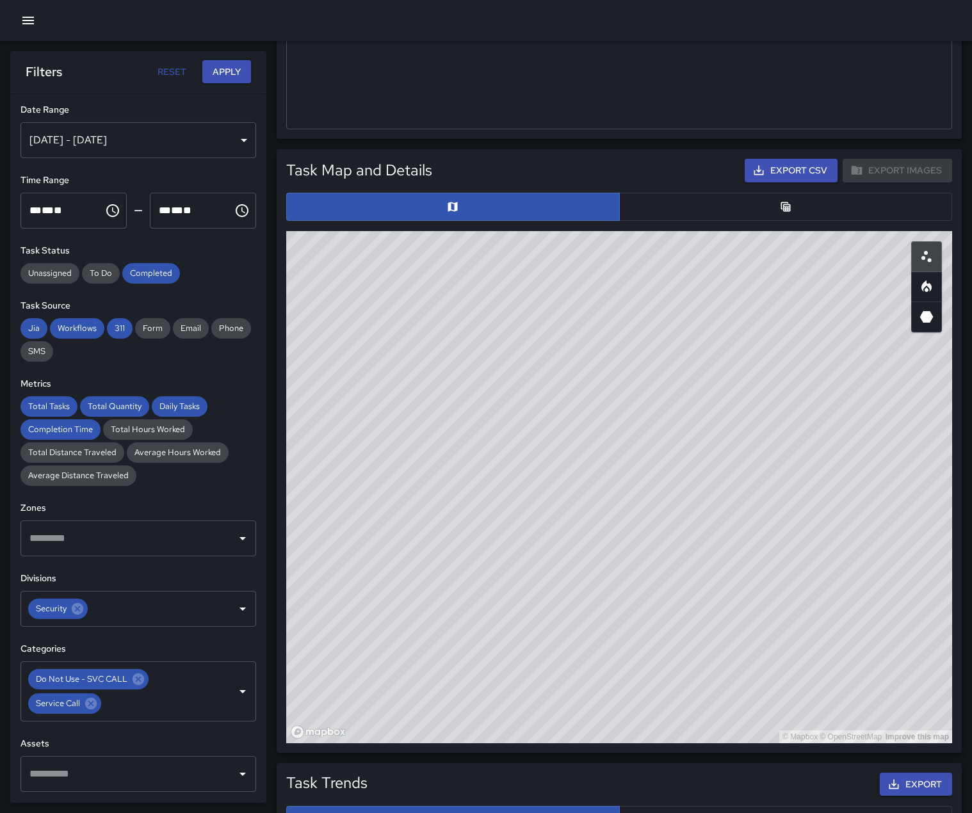
scroll to position [512, 0]
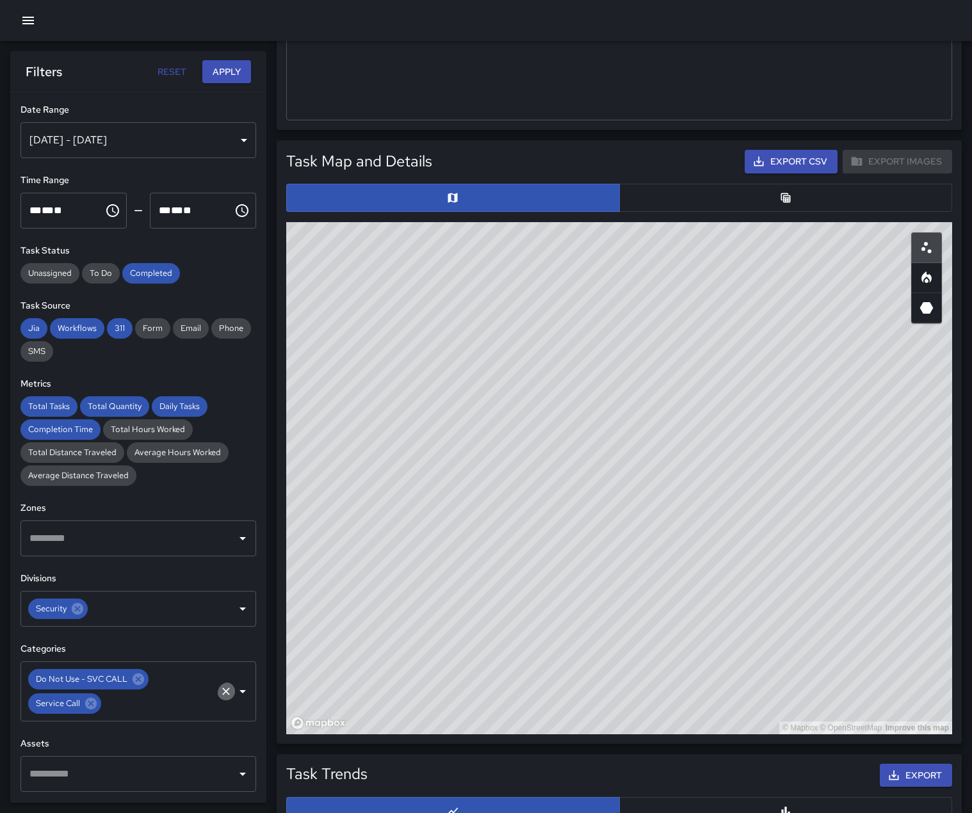
click at [220, 698] on icon "Clear" at bounding box center [226, 691] width 13 height 13
click at [235, 687] on icon "Open" at bounding box center [242, 679] width 15 height 15
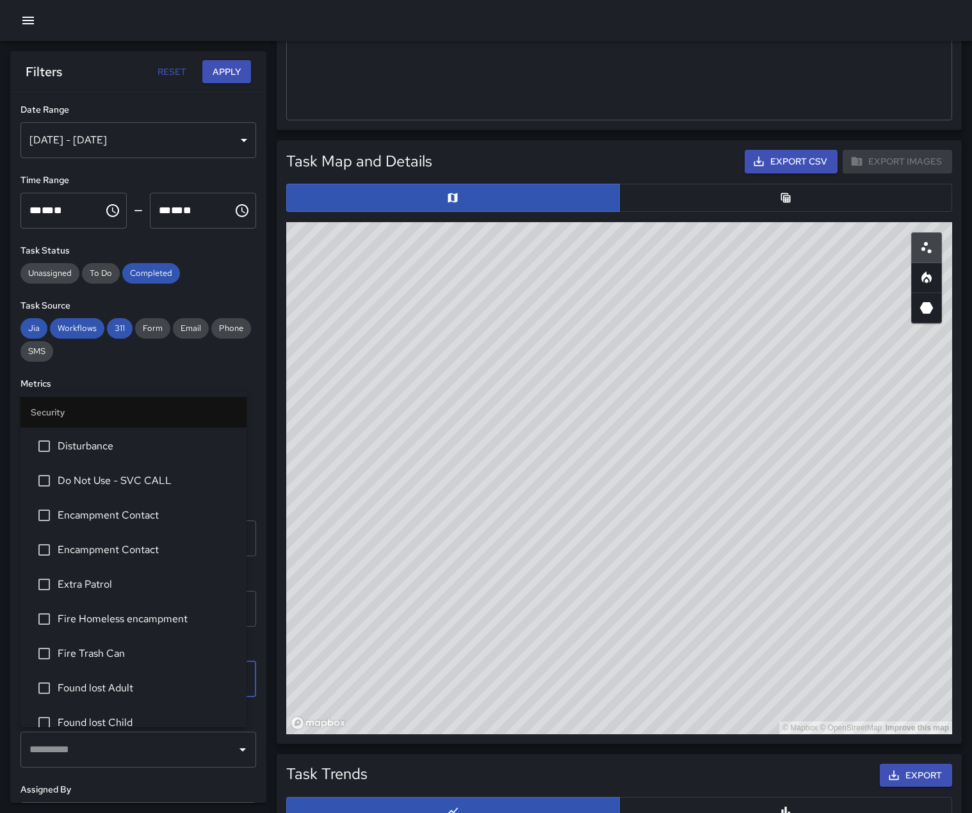
scroll to position [880, 0]
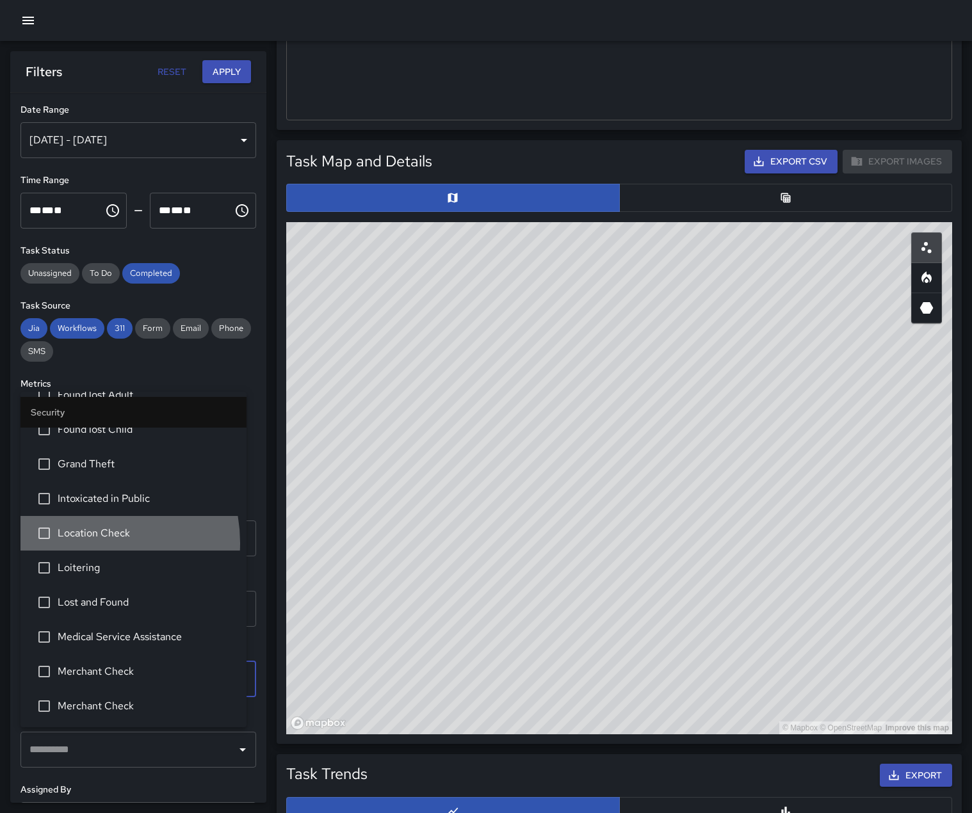
click at [81, 541] on span "Location Check" at bounding box center [147, 533] width 179 height 15
click at [223, 64] on button "Apply" at bounding box center [226, 72] width 49 height 24
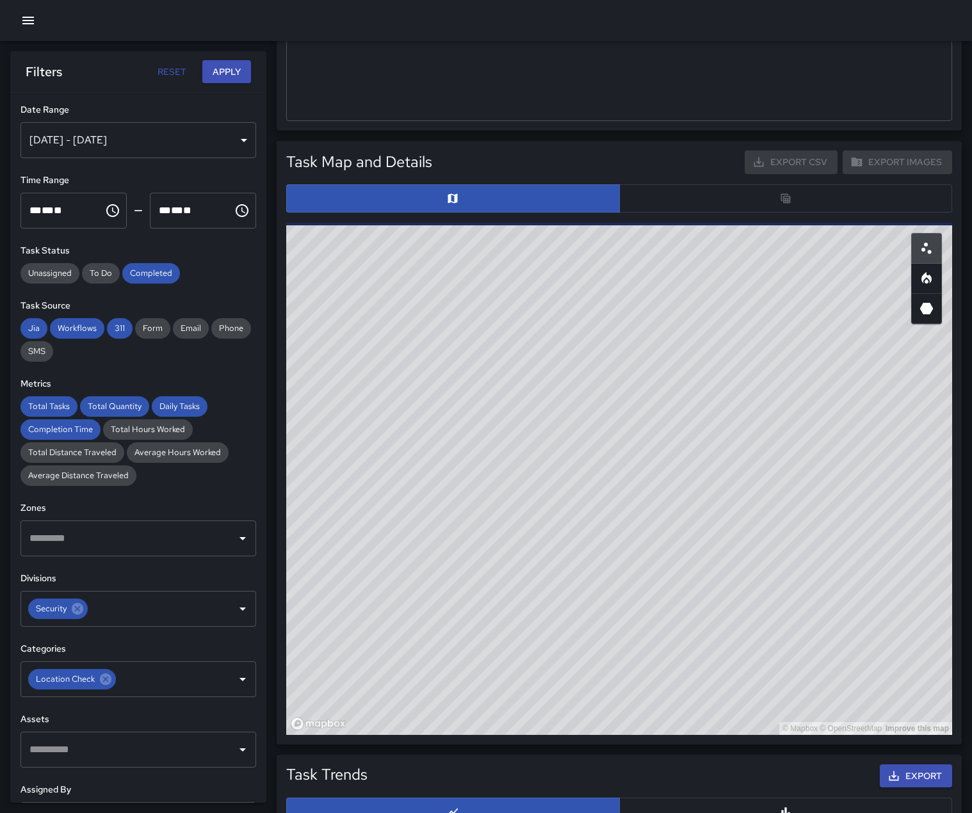
scroll to position [512, 0]
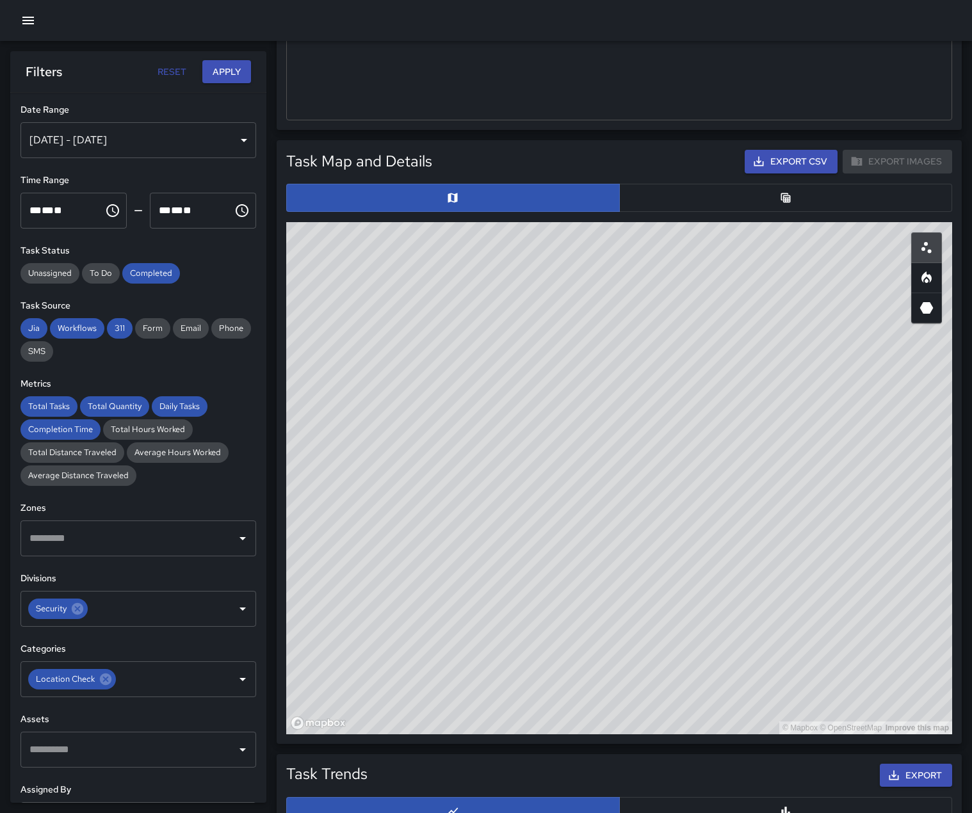
click at [234, 157] on div "[DATE] - [DATE]" at bounding box center [138, 140] width 236 height 36
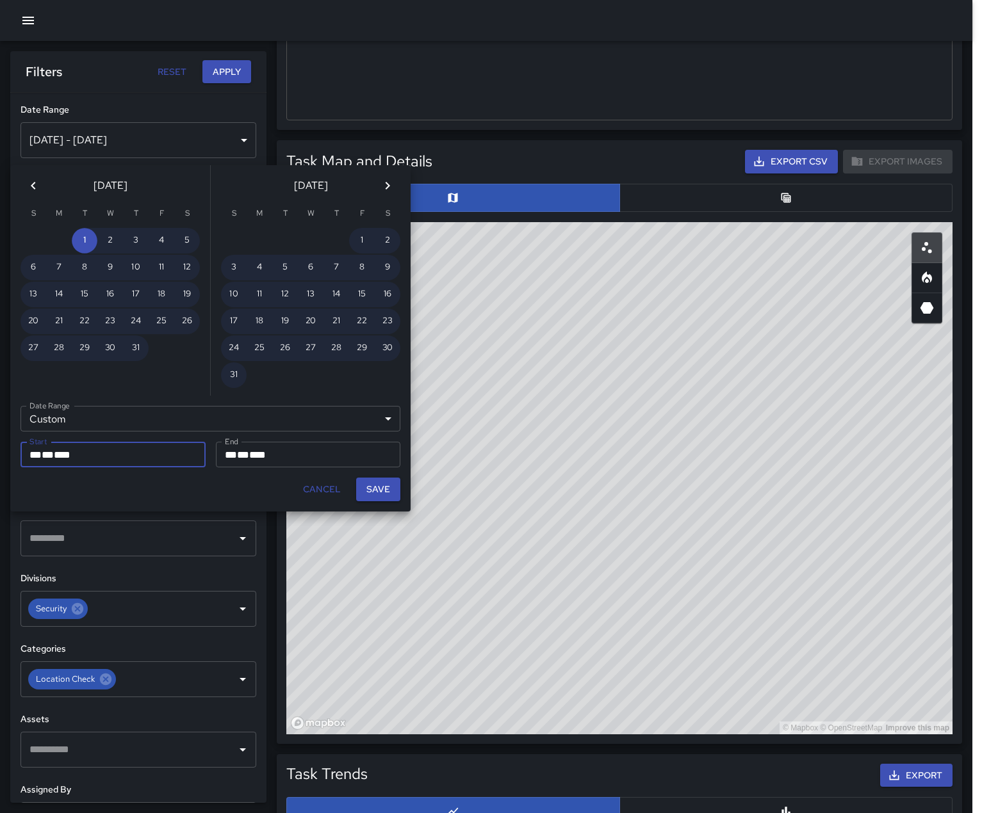
click at [54, 460] on span "*" at bounding box center [54, 455] width 0 height 10
click at [39, 458] on span "**" at bounding box center [35, 455] width 12 height 10
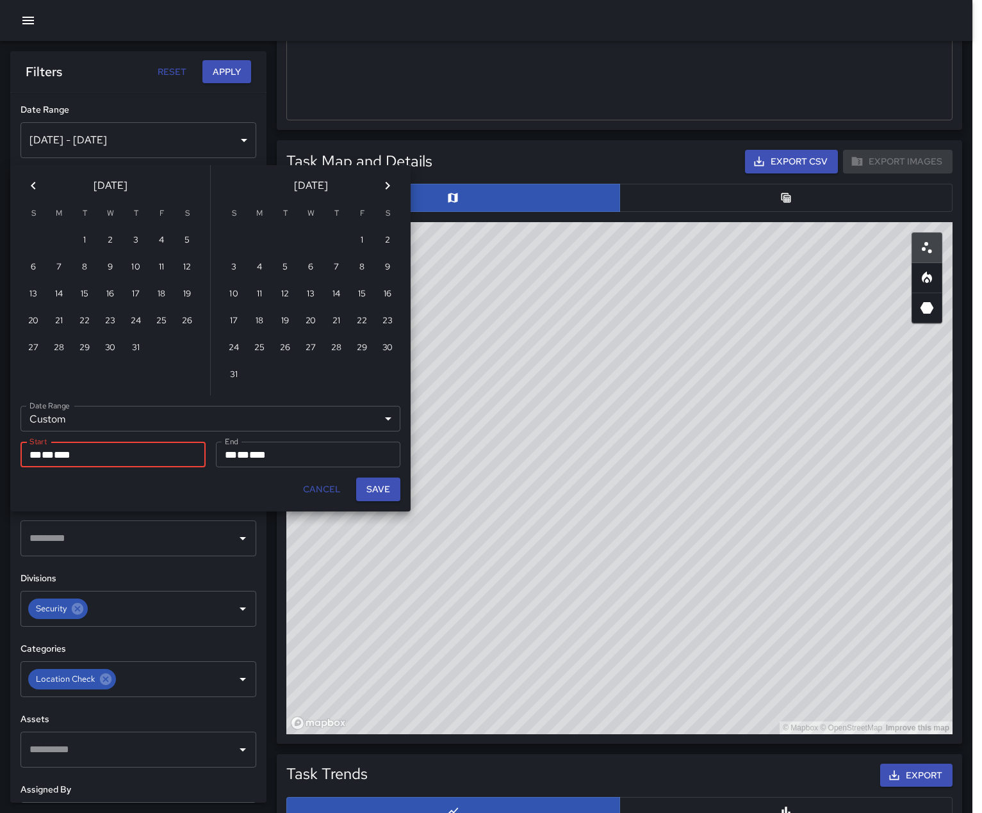
type input "**********"
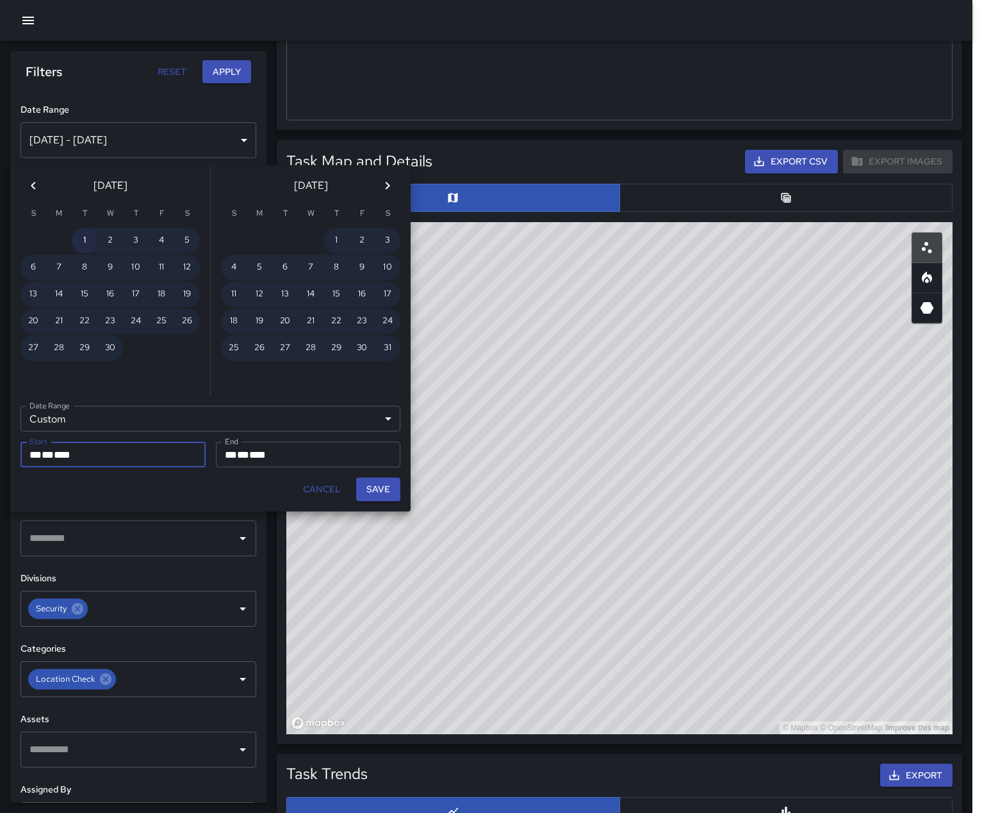
click at [85, 247] on button "1" at bounding box center [85, 241] width 26 height 26
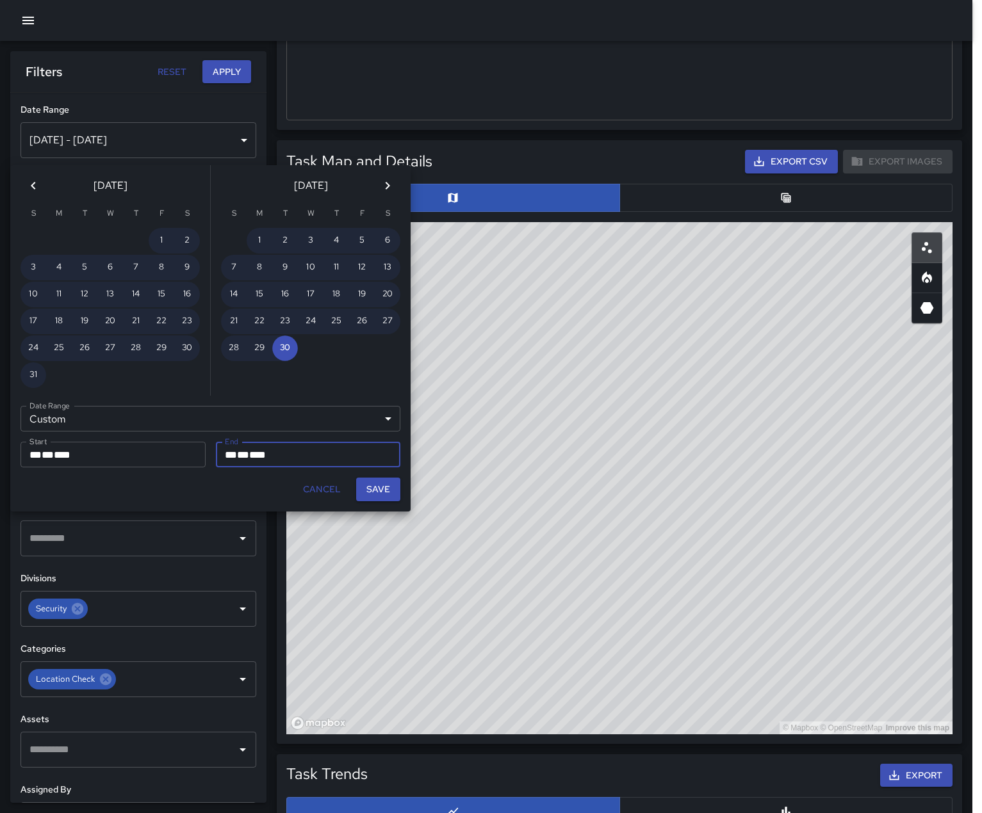
click at [230, 460] on span "**" at bounding box center [231, 455] width 12 height 10
type input "**********"
click at [386, 501] on button "Save" at bounding box center [378, 490] width 44 height 24
type input "**********"
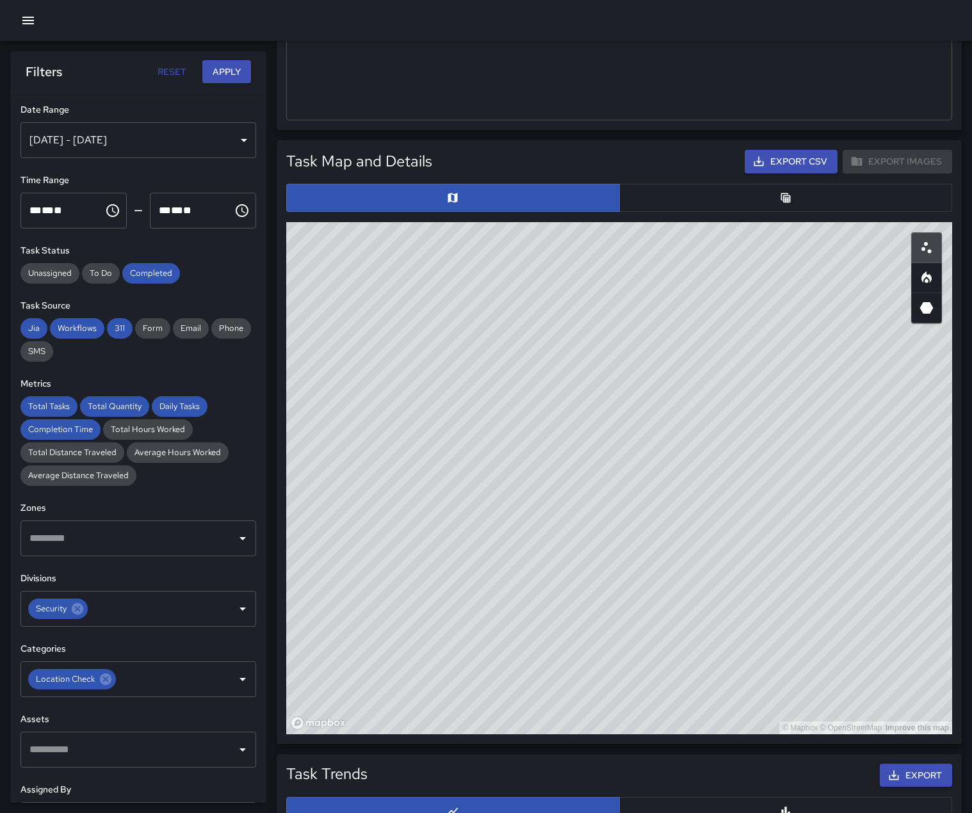
click at [216, 76] on button "Apply" at bounding box center [226, 72] width 49 height 24
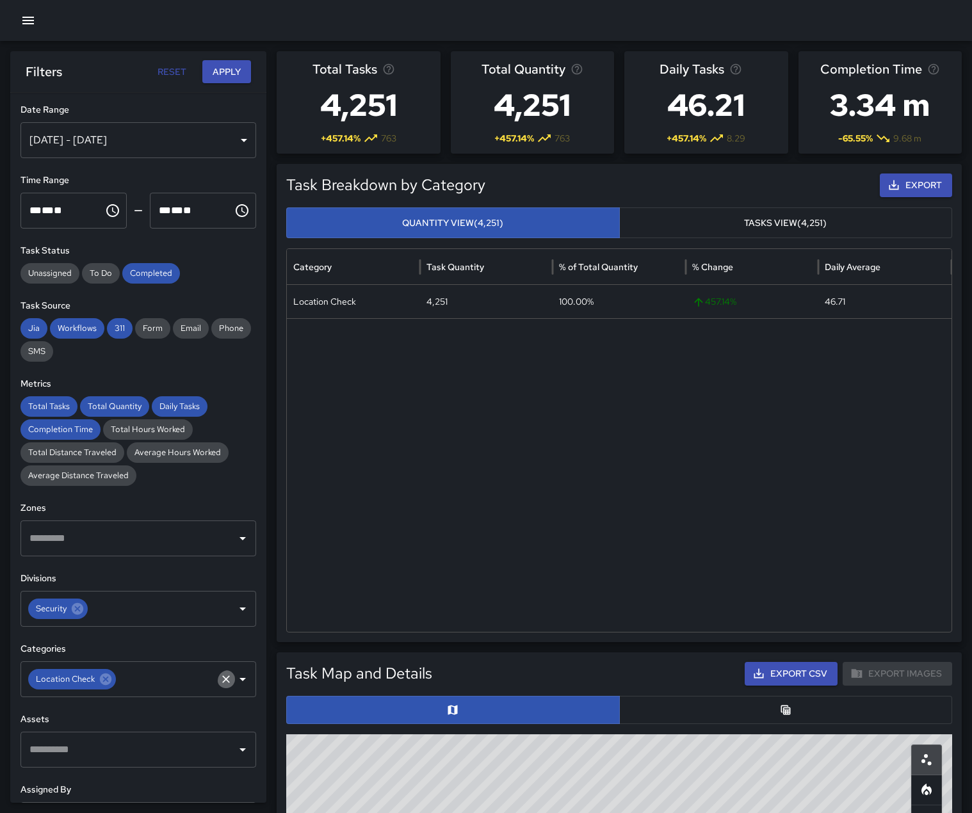
click at [220, 686] on icon "Clear" at bounding box center [226, 679] width 13 height 13
click at [222, 77] on button "Apply" at bounding box center [226, 72] width 49 height 24
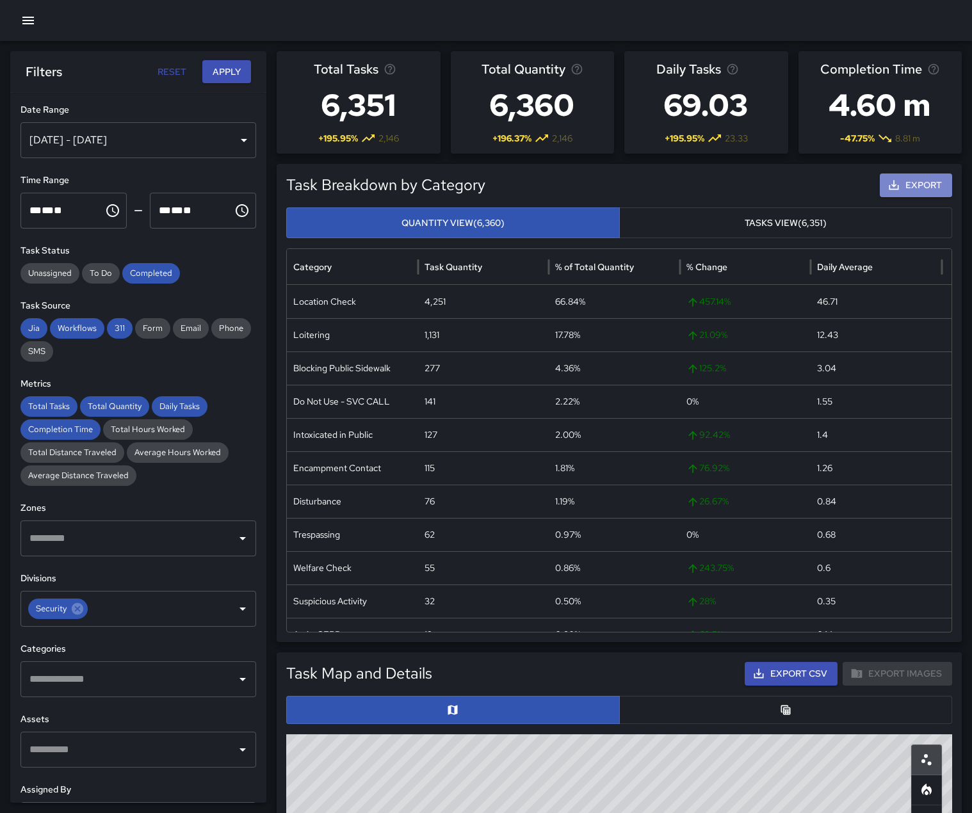
click at [902, 197] on button "Export" at bounding box center [916, 186] width 72 height 24
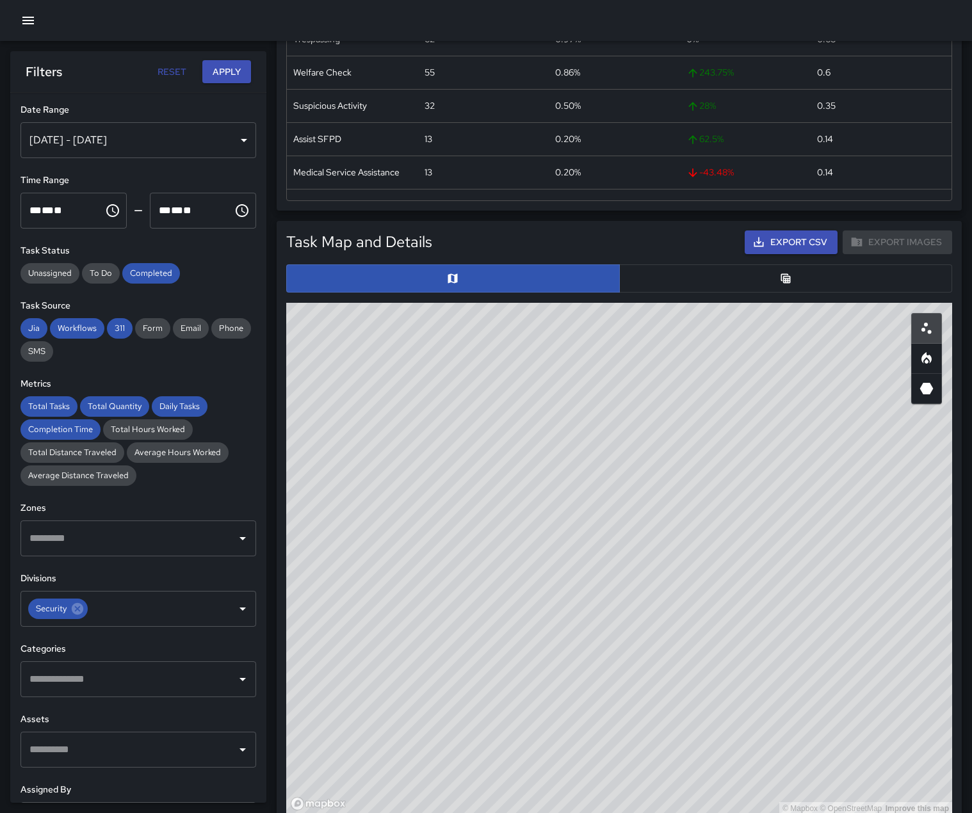
scroll to position [448, 0]
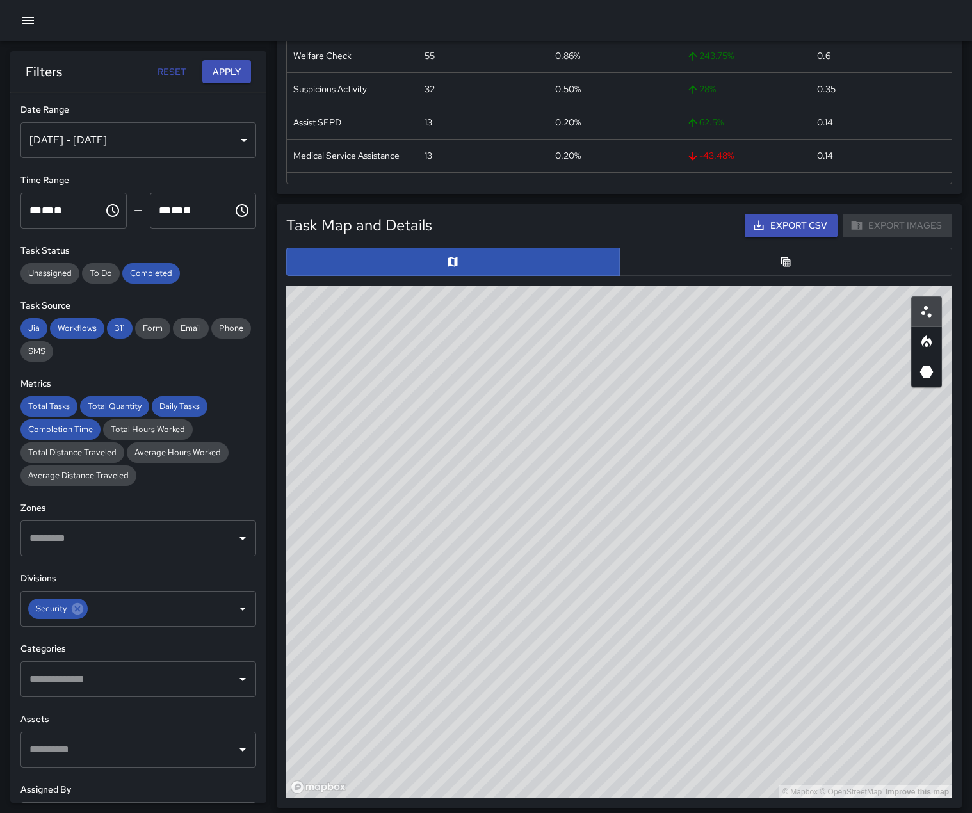
click at [235, 687] on icon "Open" at bounding box center [242, 679] width 15 height 15
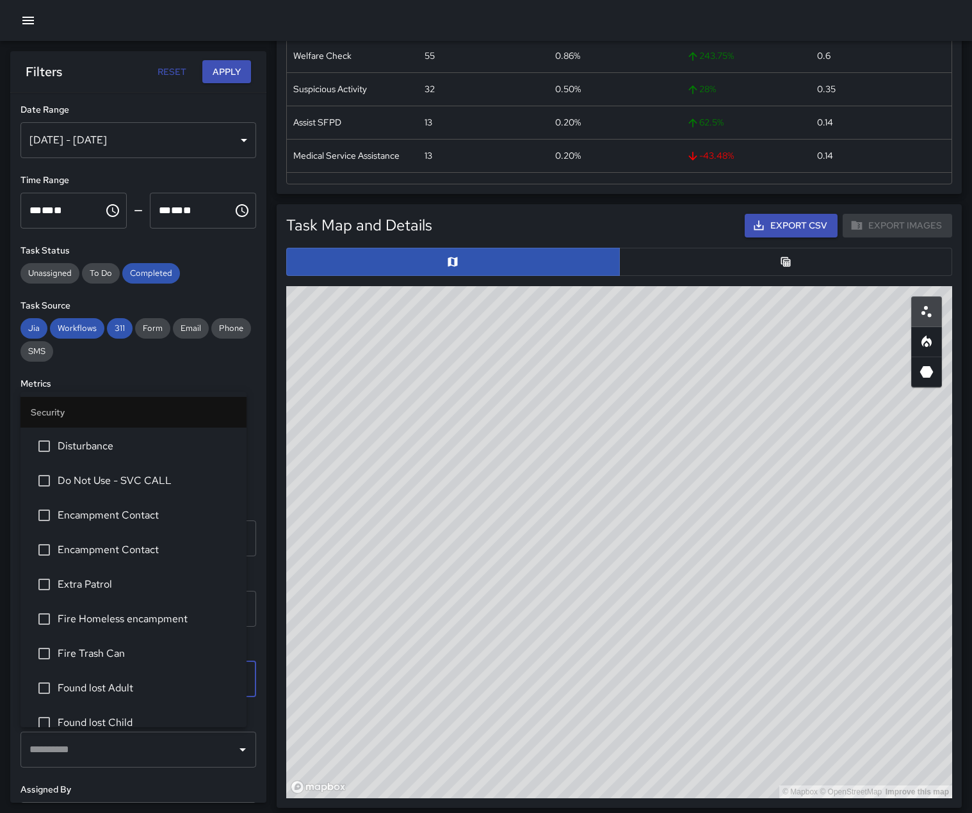
scroll to position [880, 0]
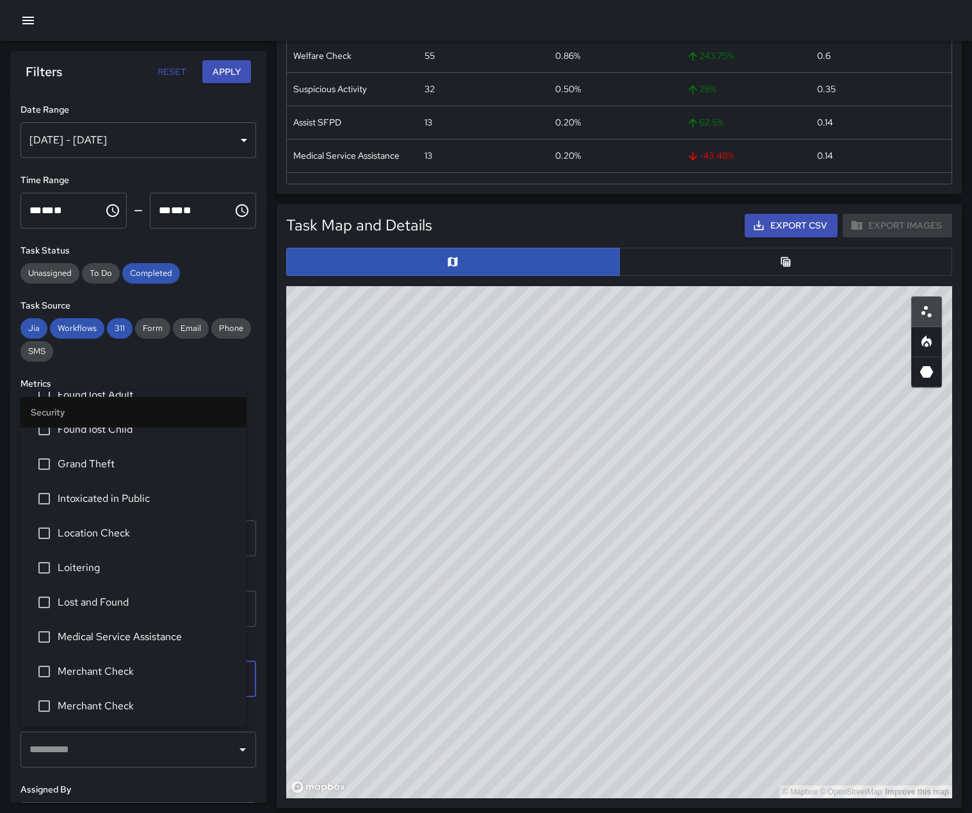
click at [144, 585] on li "Loitering" at bounding box center [133, 568] width 226 height 35
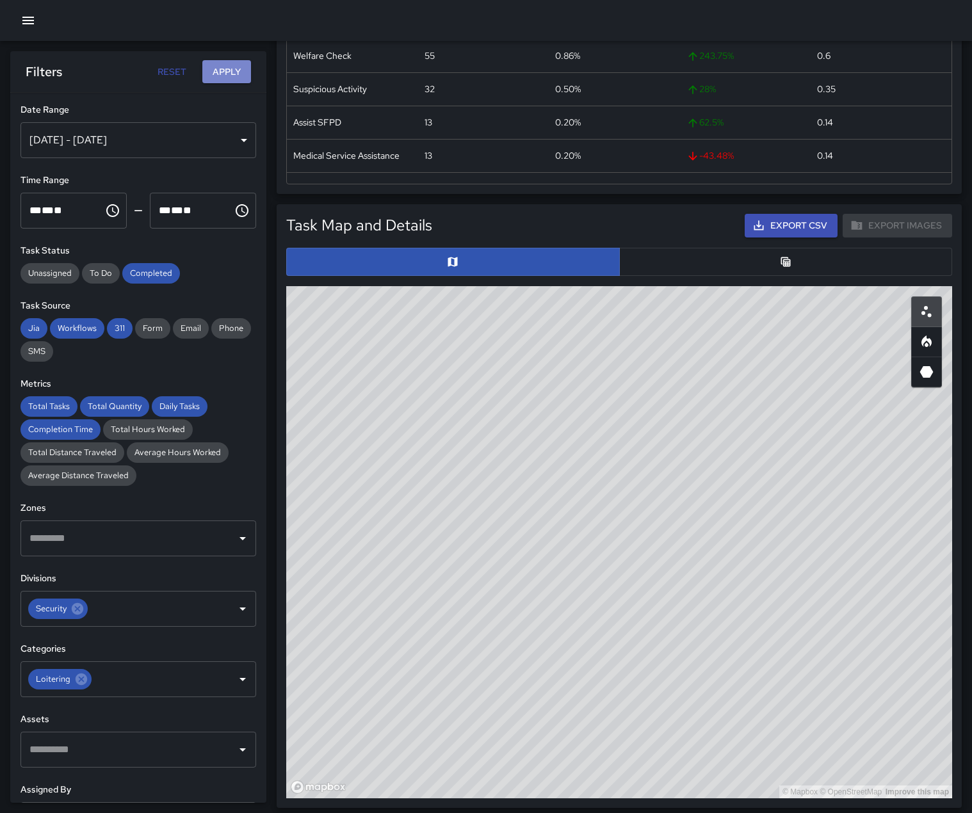
click at [227, 73] on button "Apply" at bounding box center [226, 72] width 49 height 24
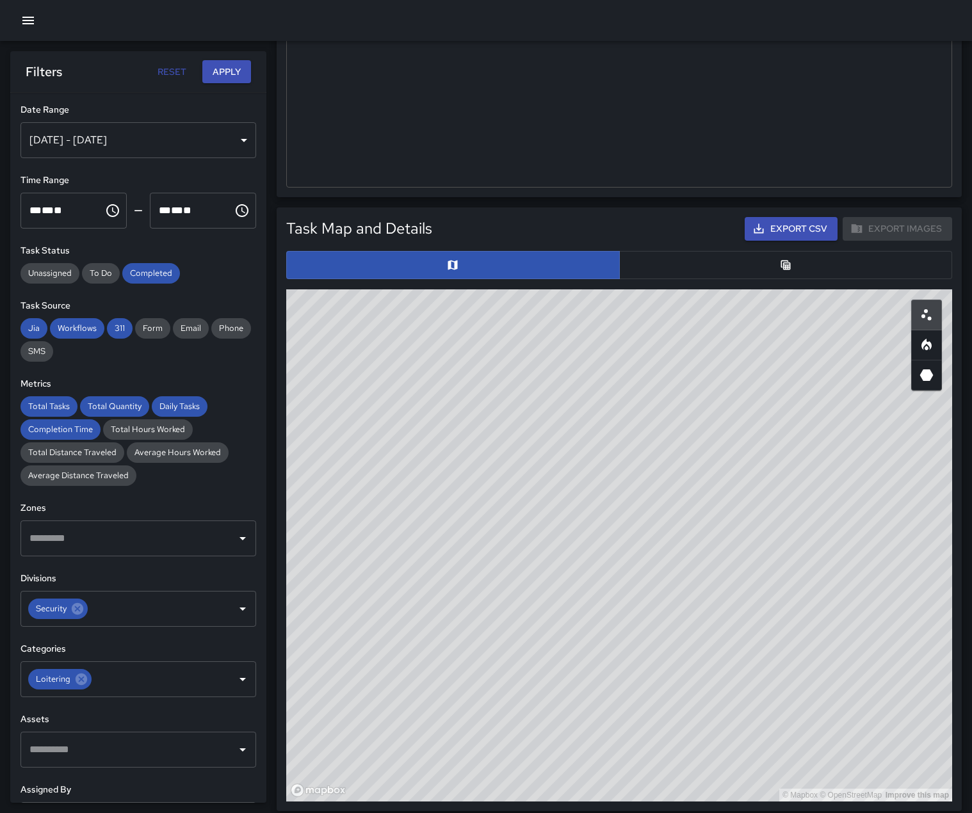
scroll to position [448, 0]
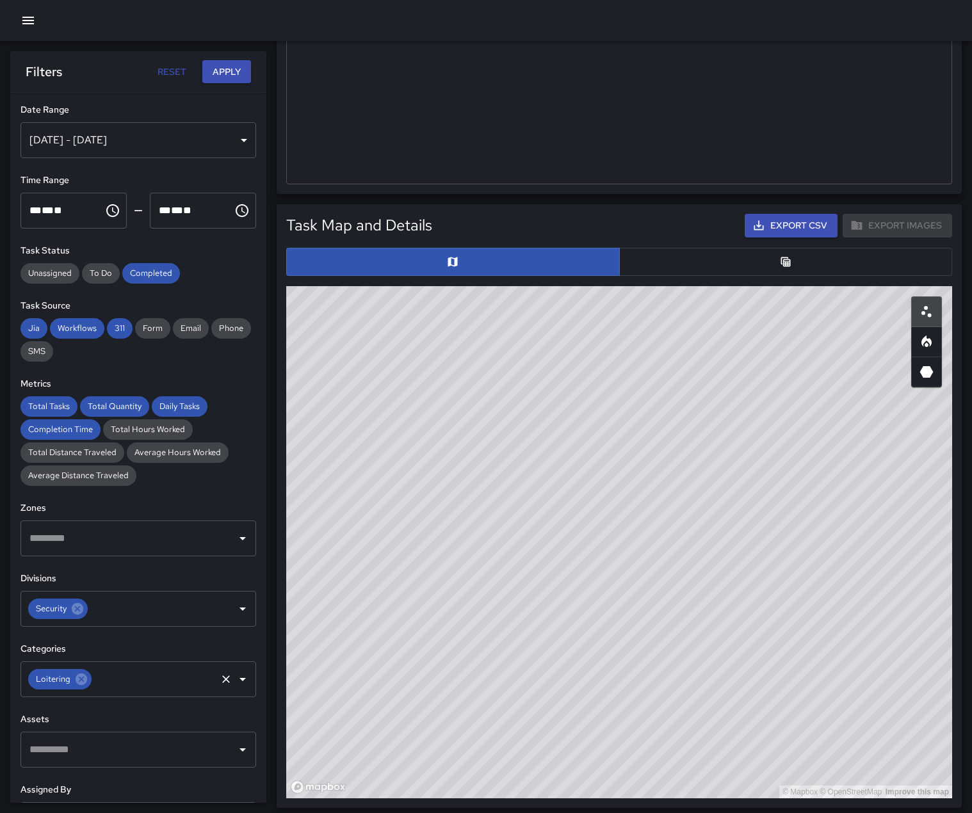
click at [235, 687] on icon "Open" at bounding box center [242, 679] width 15 height 15
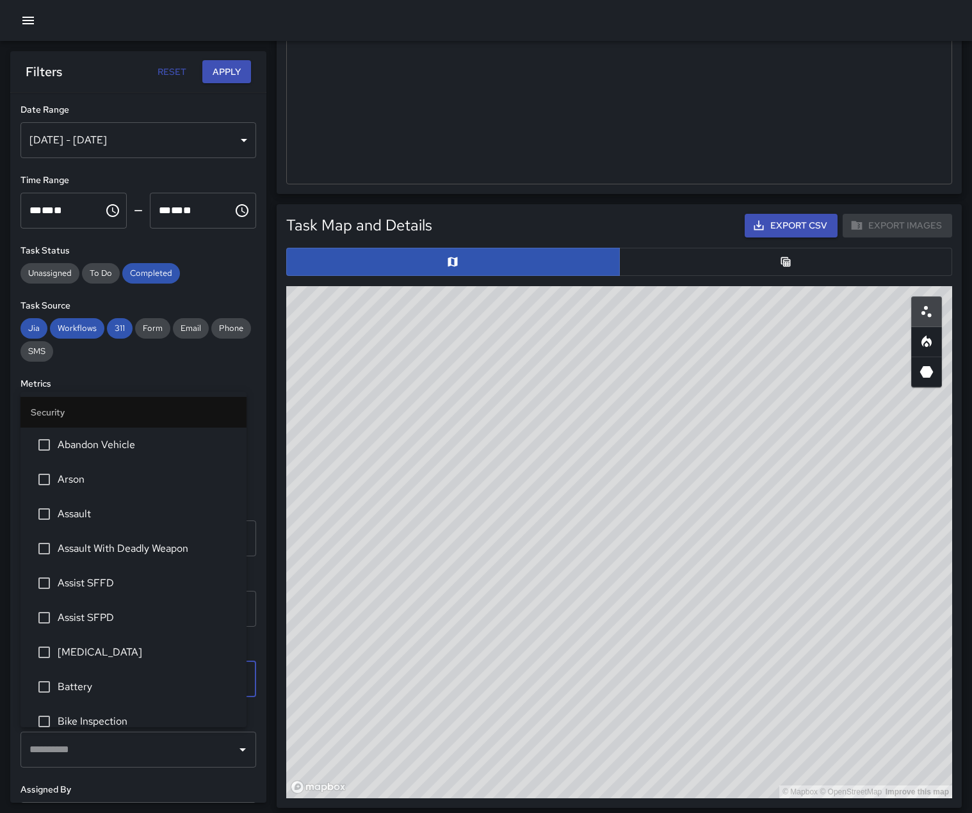
scroll to position [853, 0]
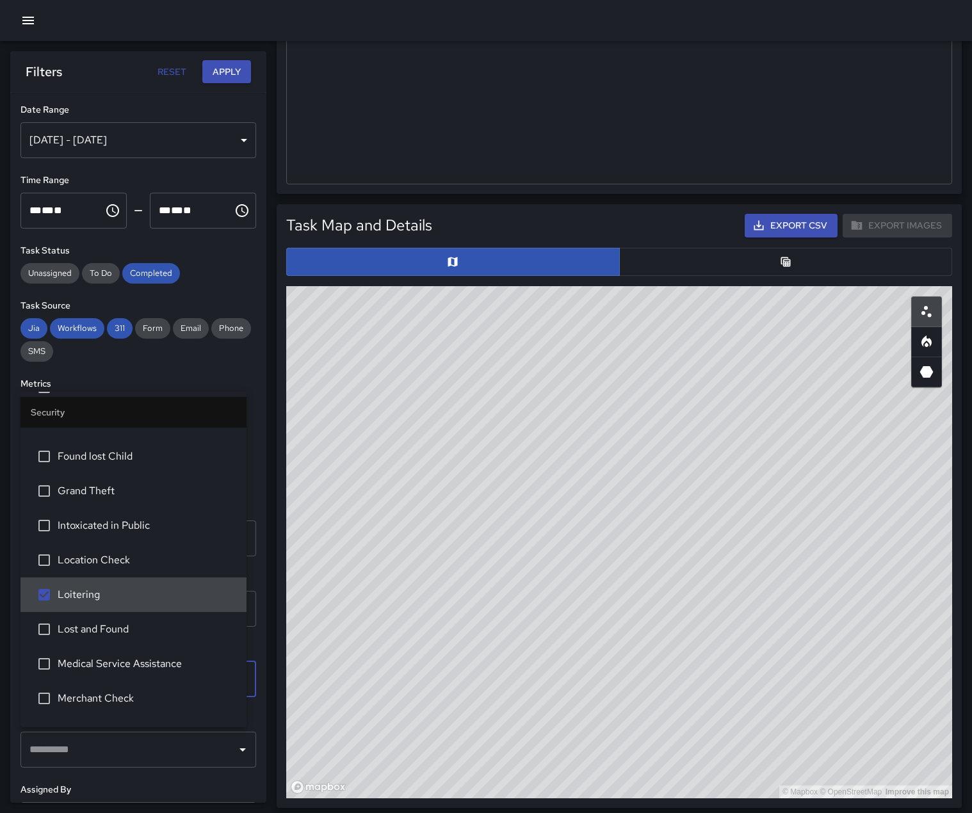
click at [160, 603] on span "Loitering" at bounding box center [147, 594] width 179 height 15
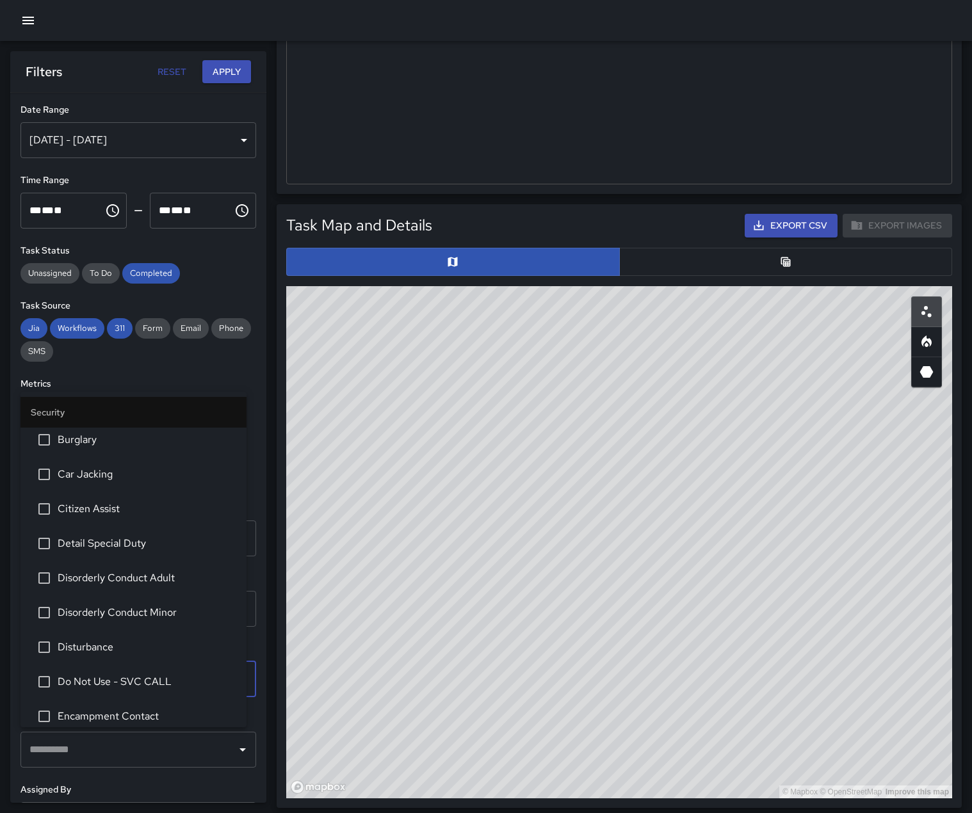
scroll to position [213, 0]
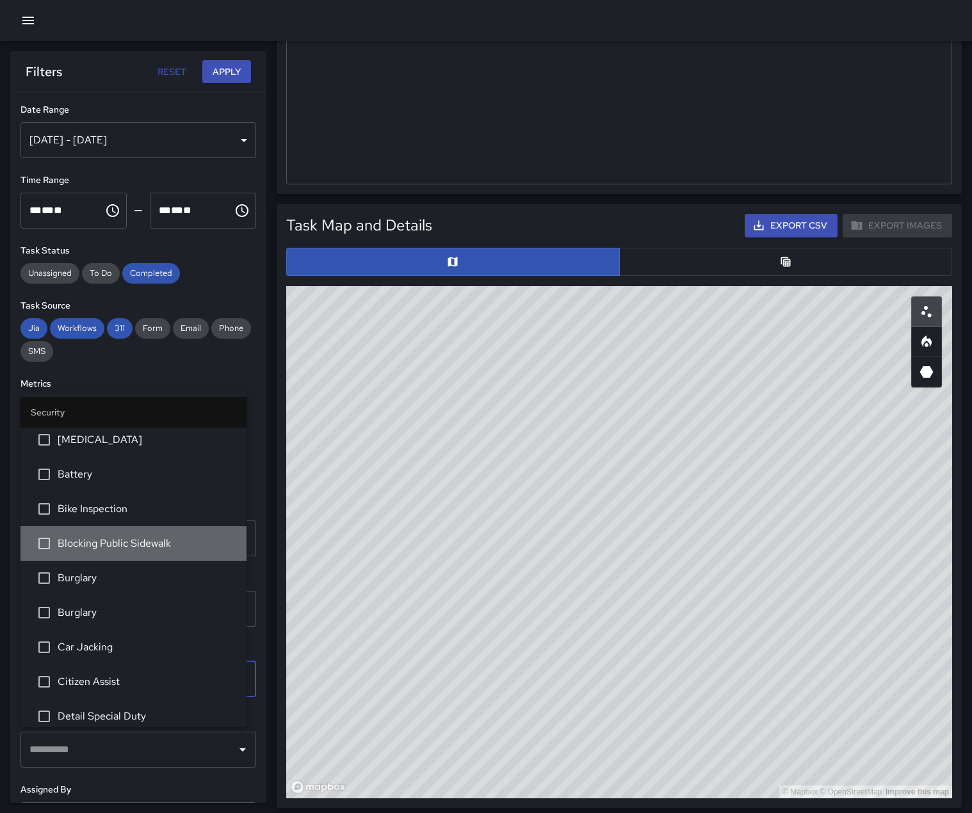
click at [168, 551] on span "Blocking Public Sidewalk" at bounding box center [147, 543] width 179 height 15
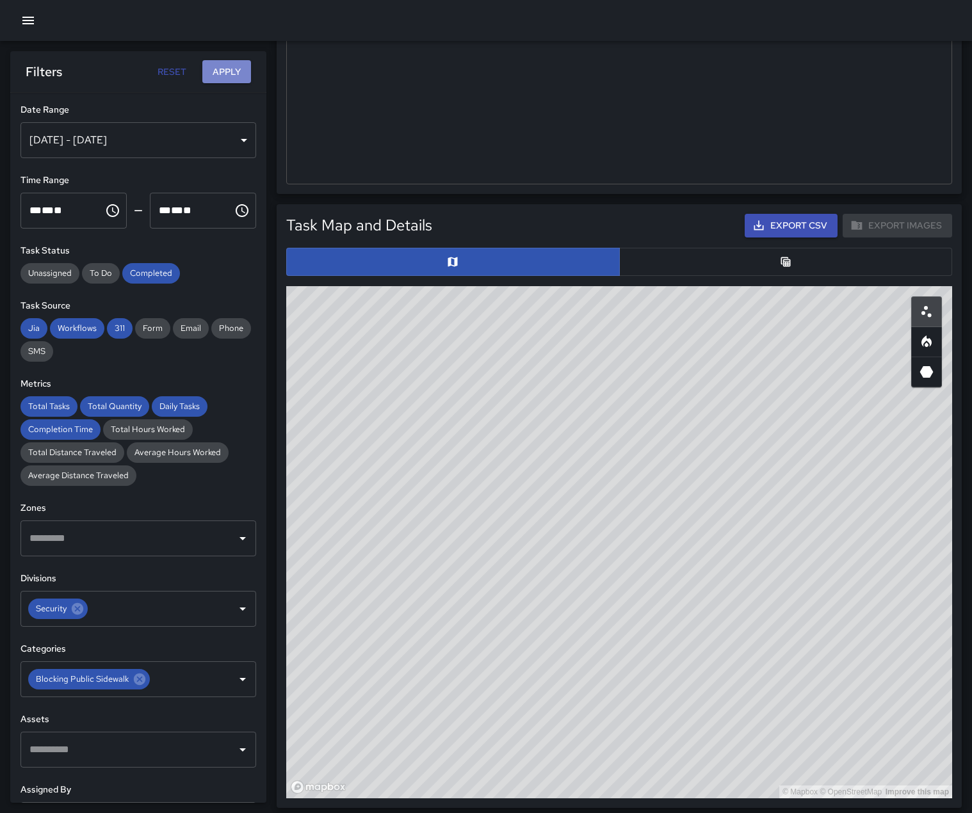
click at [232, 69] on button "Apply" at bounding box center [226, 72] width 49 height 24
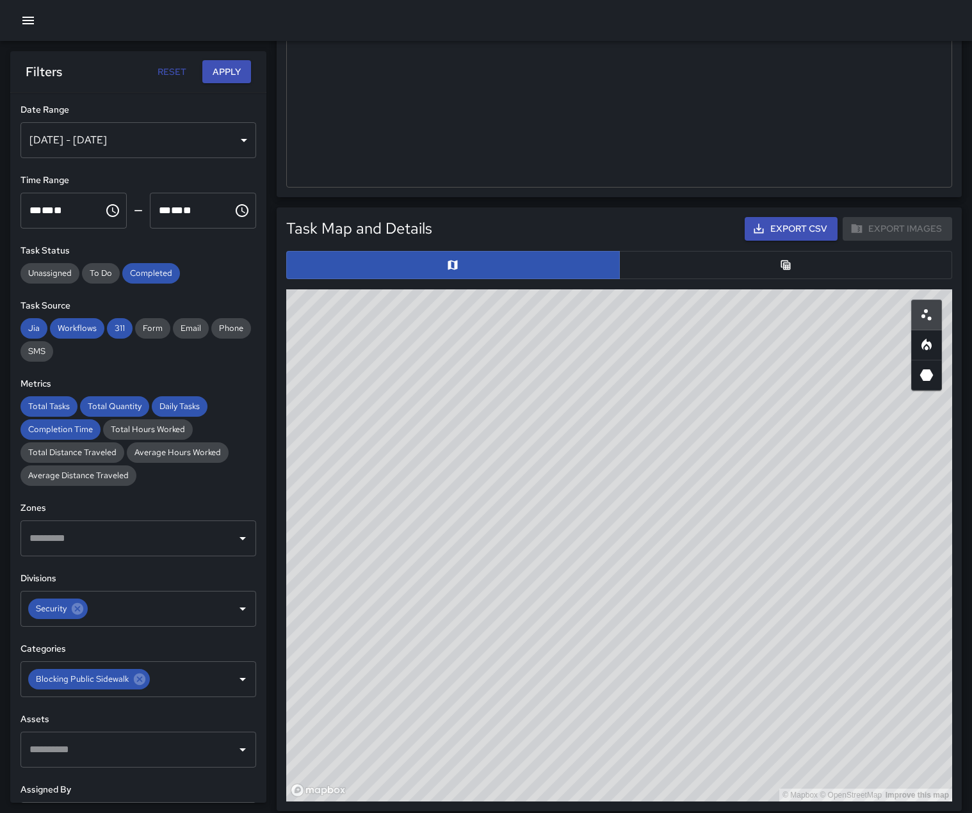
scroll to position [448, 0]
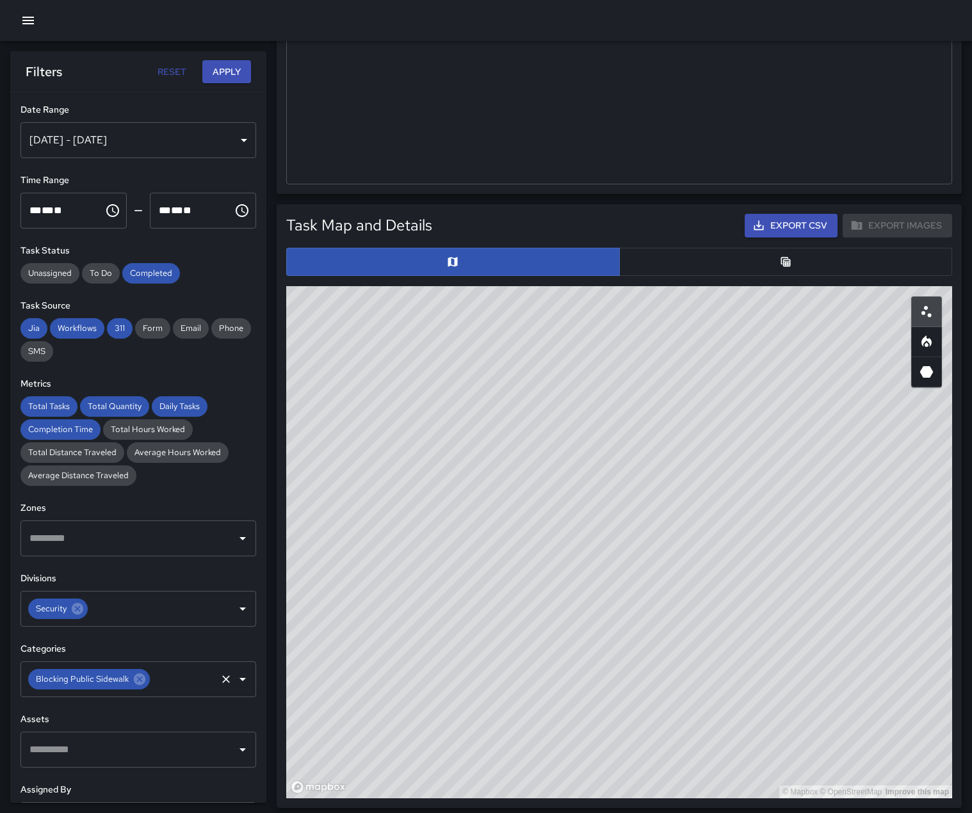
click at [222, 683] on icon "Clear" at bounding box center [226, 680] width 8 height 8
click at [235, 687] on icon "Open" at bounding box center [242, 679] width 15 height 15
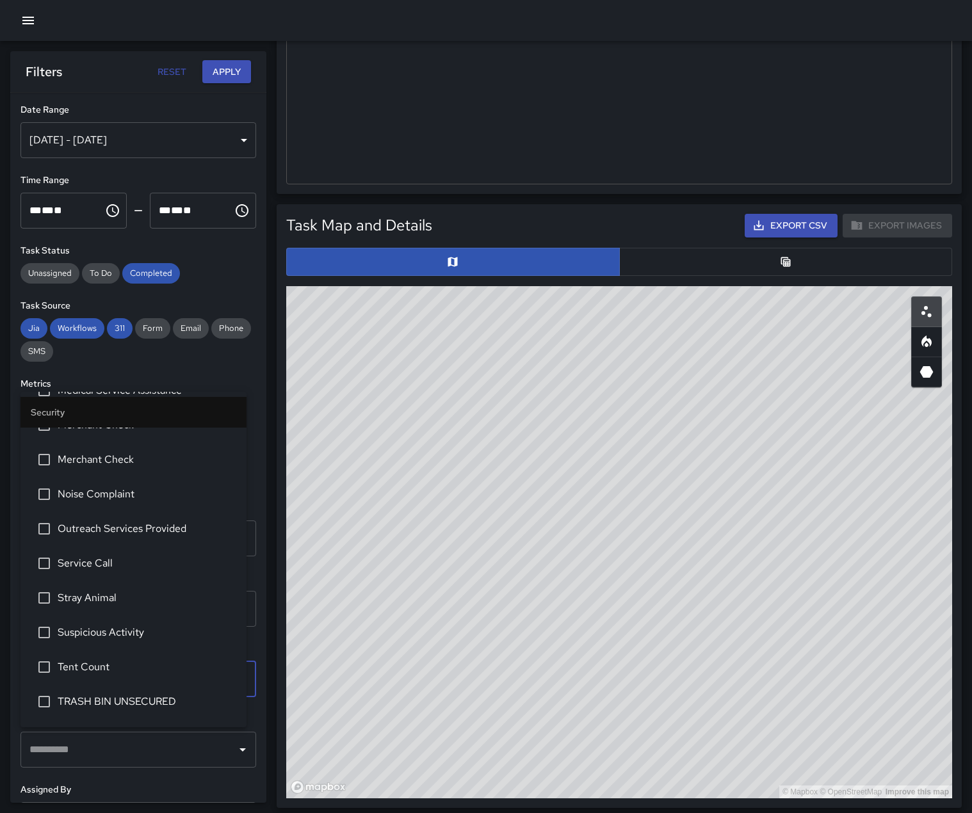
scroll to position [1200, 0]
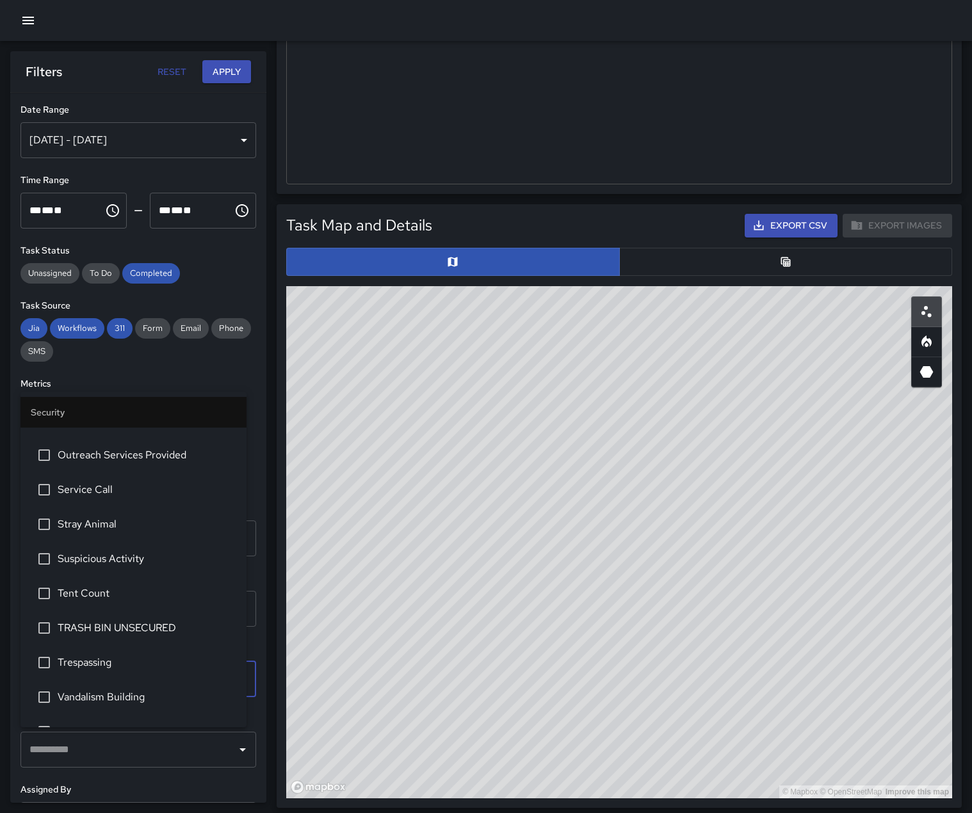
click at [154, 498] on span "Service Call" at bounding box center [147, 489] width 179 height 15
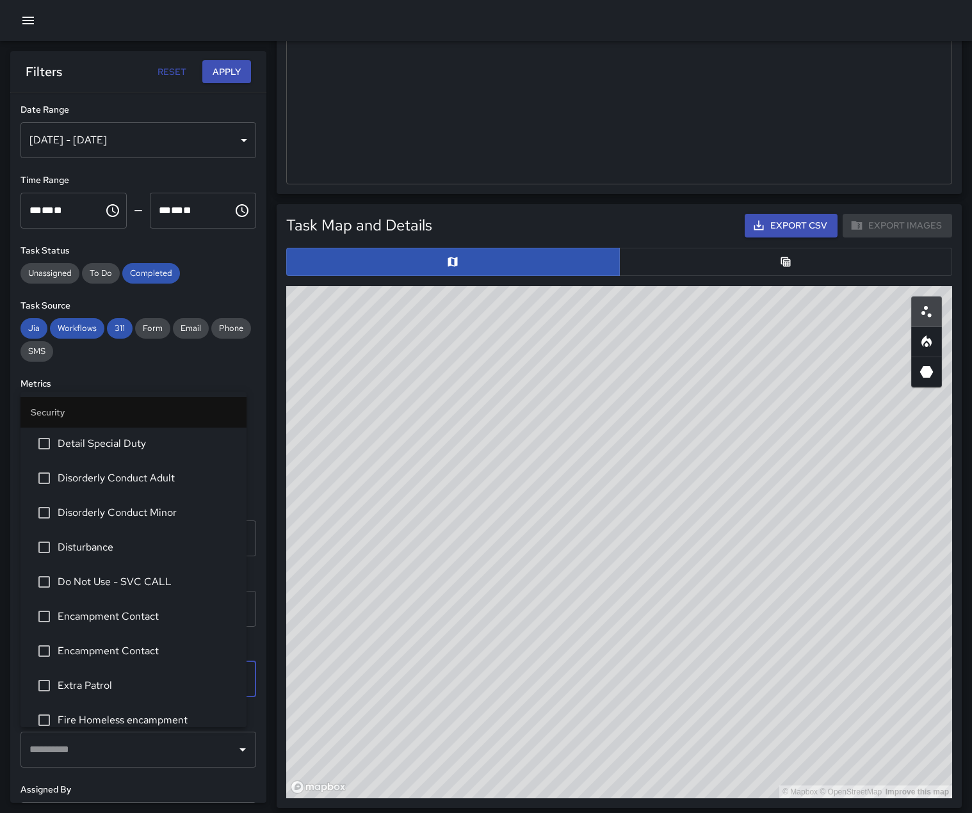
scroll to position [512, 0]
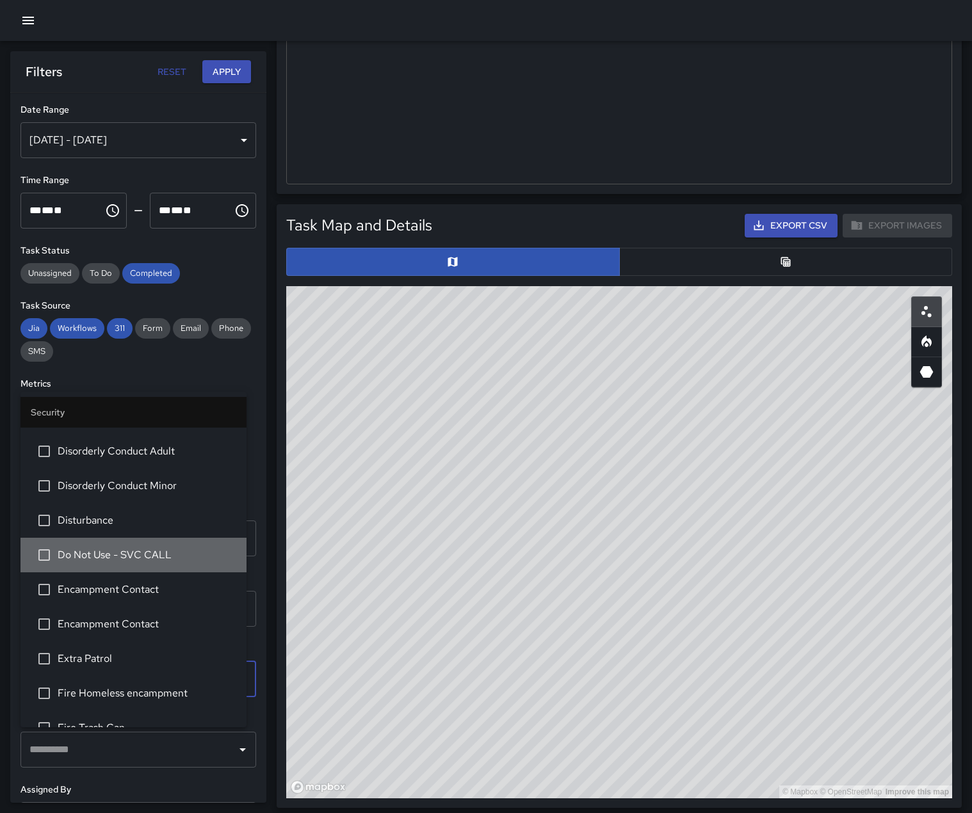
click at [143, 563] on span "Do Not Use - SVC CALL" at bounding box center [147, 554] width 179 height 15
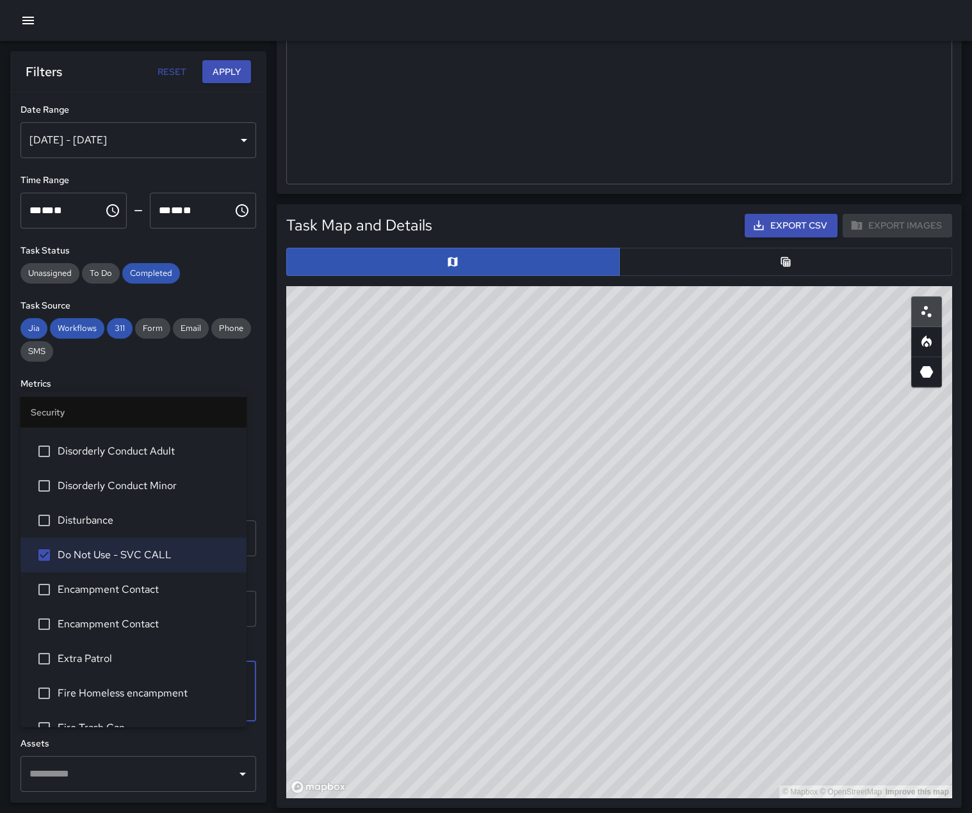
click at [241, 71] on button "Apply" at bounding box center [226, 72] width 49 height 24
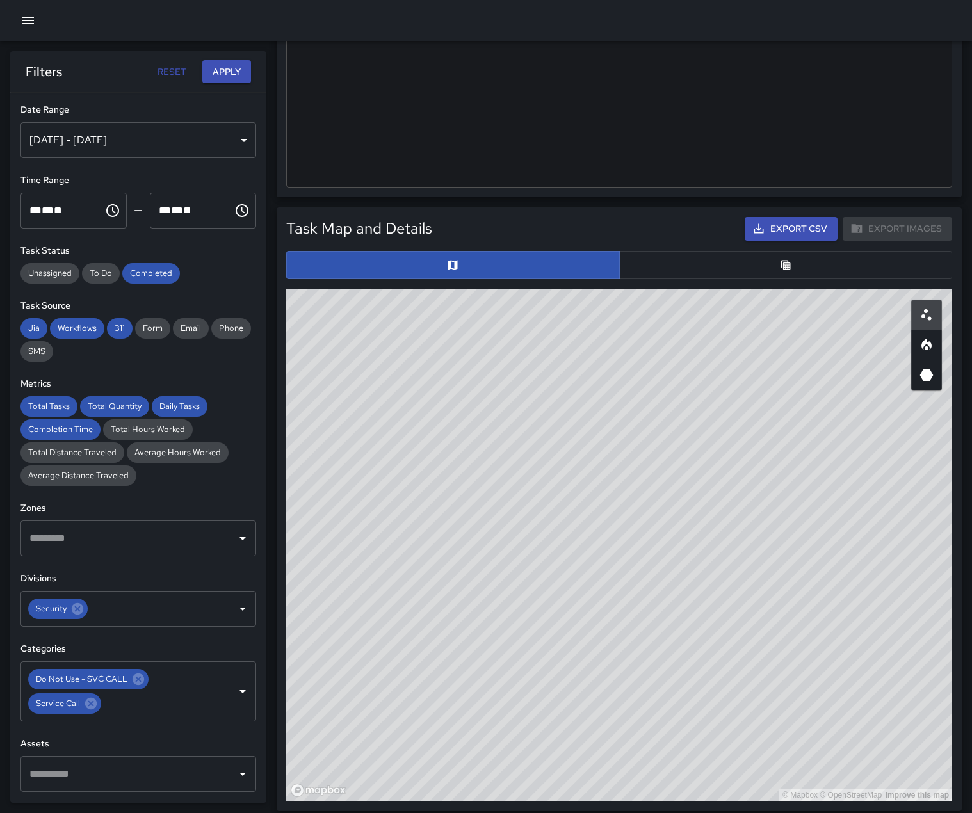
scroll to position [448, 0]
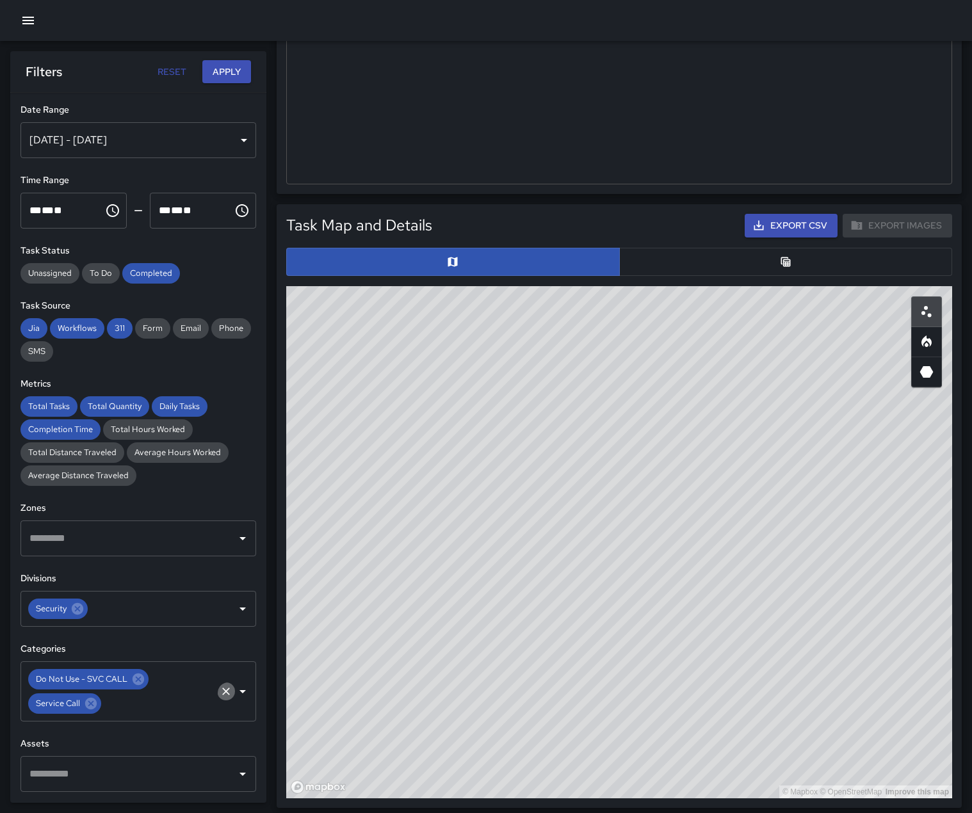
click at [222, 695] on icon "Clear" at bounding box center [226, 692] width 8 height 8
click at [239, 681] on icon "Open" at bounding box center [242, 679] width 6 height 3
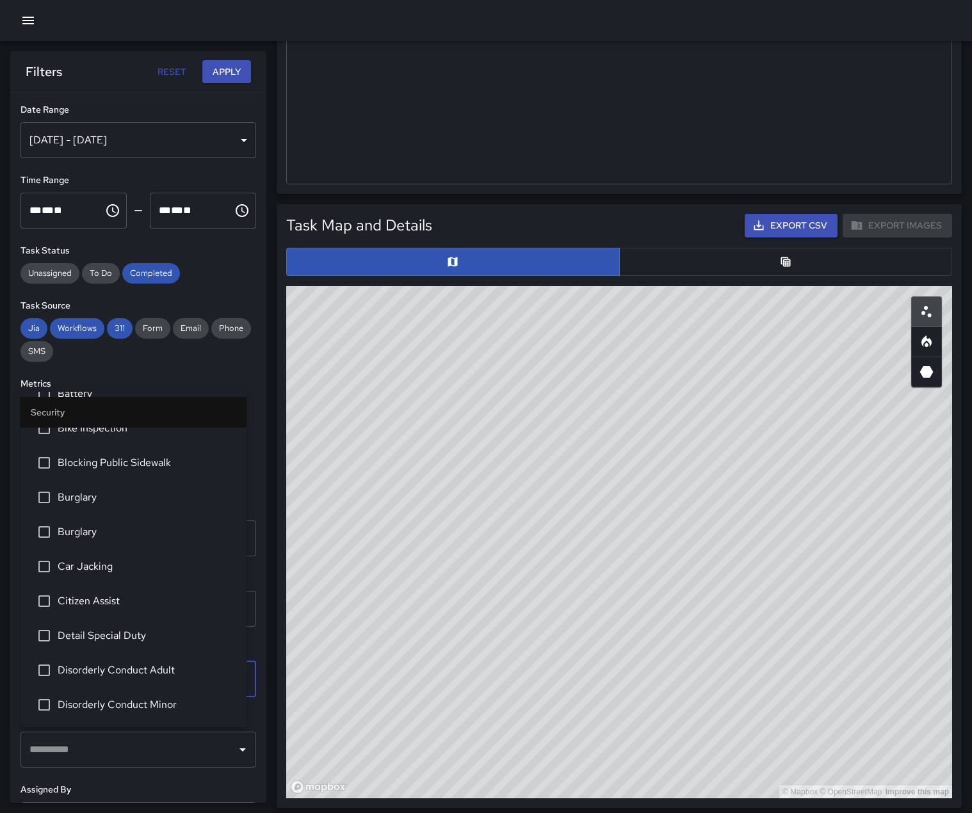
scroll to position [587, 0]
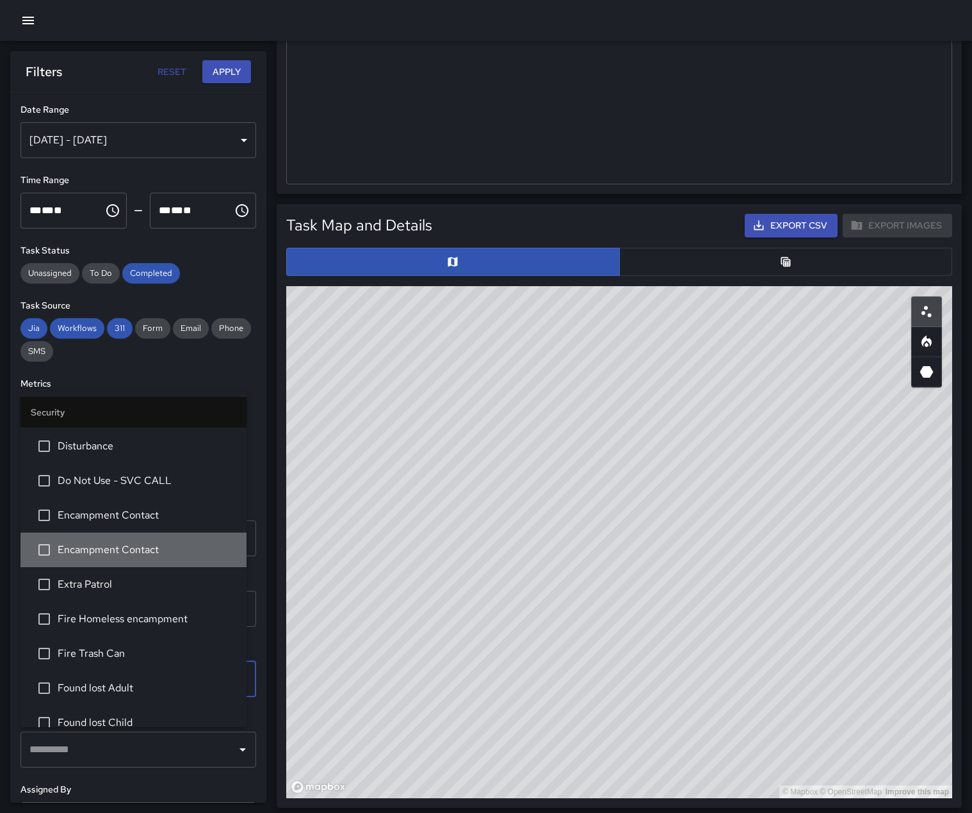
click at [136, 558] on span "Encampment Contact" at bounding box center [147, 549] width 179 height 15
click at [137, 523] on span "Encampment Contact" at bounding box center [147, 515] width 179 height 15
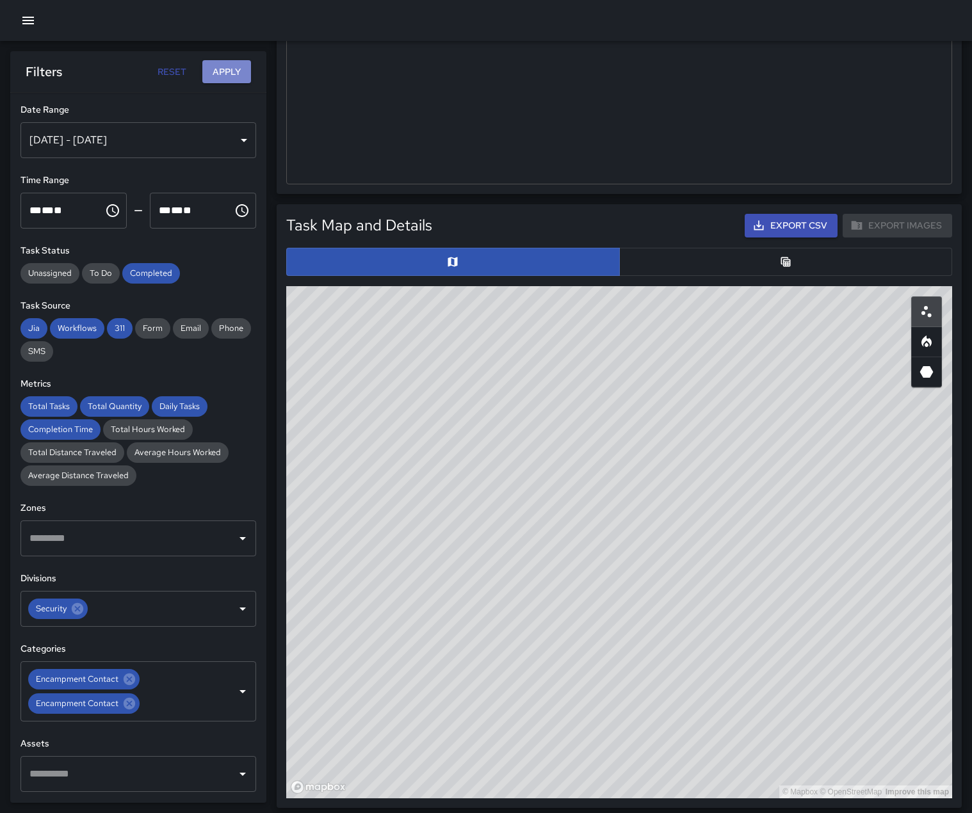
click at [221, 74] on button "Apply" at bounding box center [226, 72] width 49 height 24
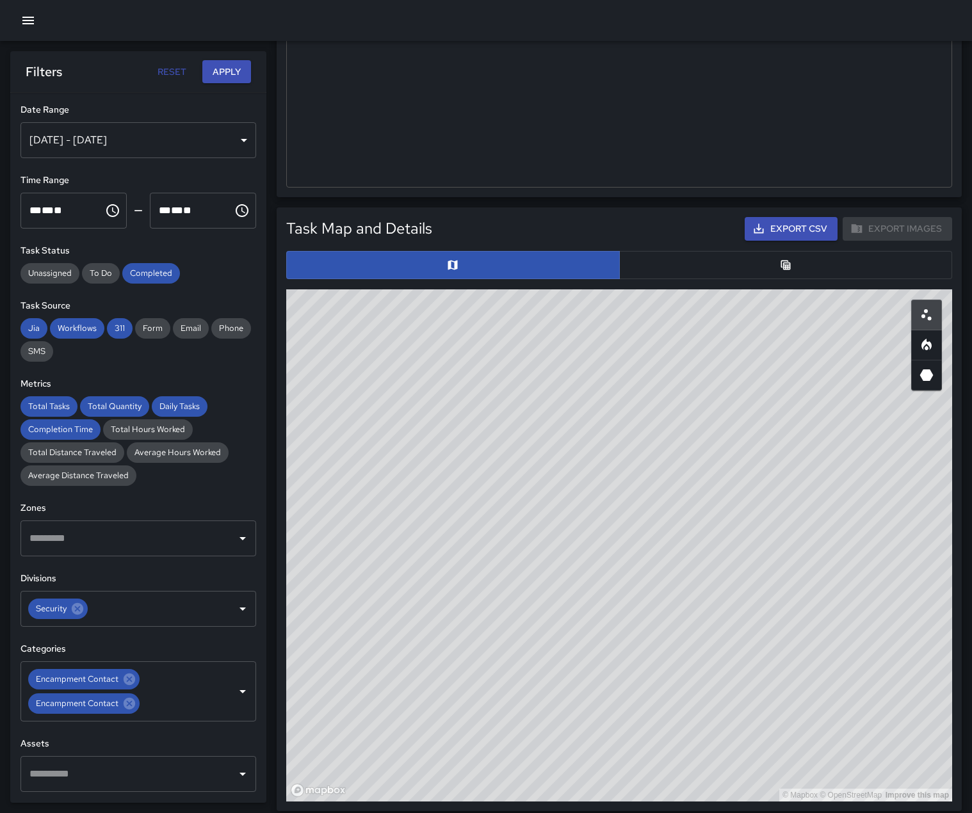
scroll to position [448, 0]
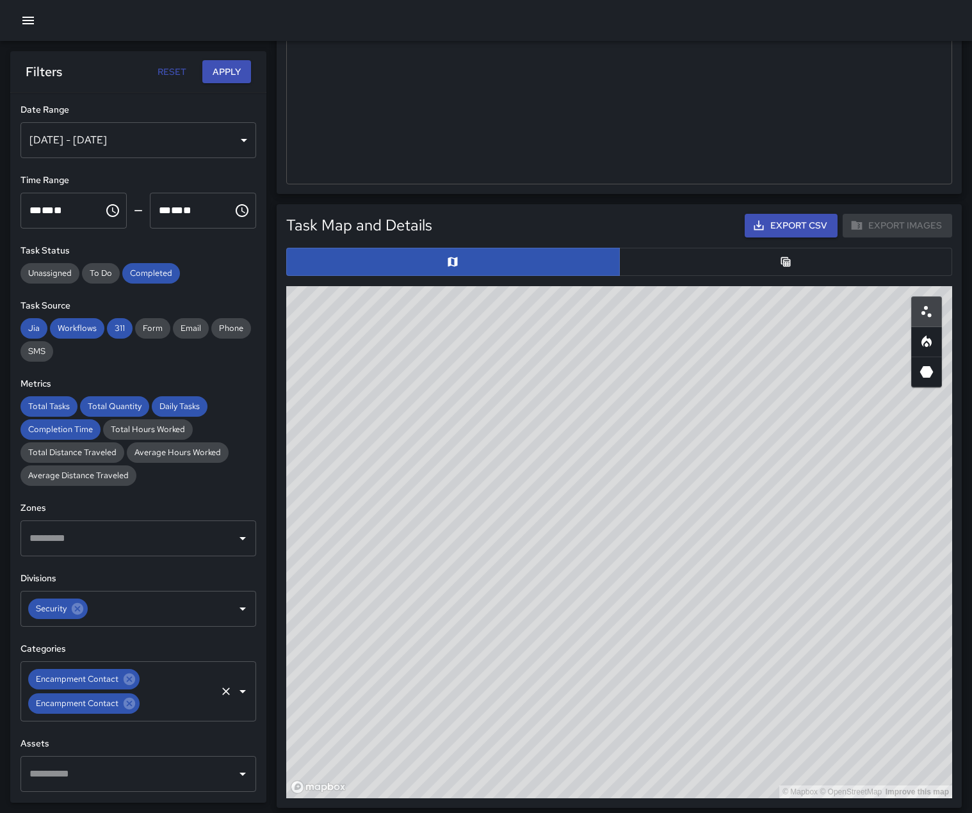
click at [217, 701] on button "Clear" at bounding box center [226, 692] width 18 height 18
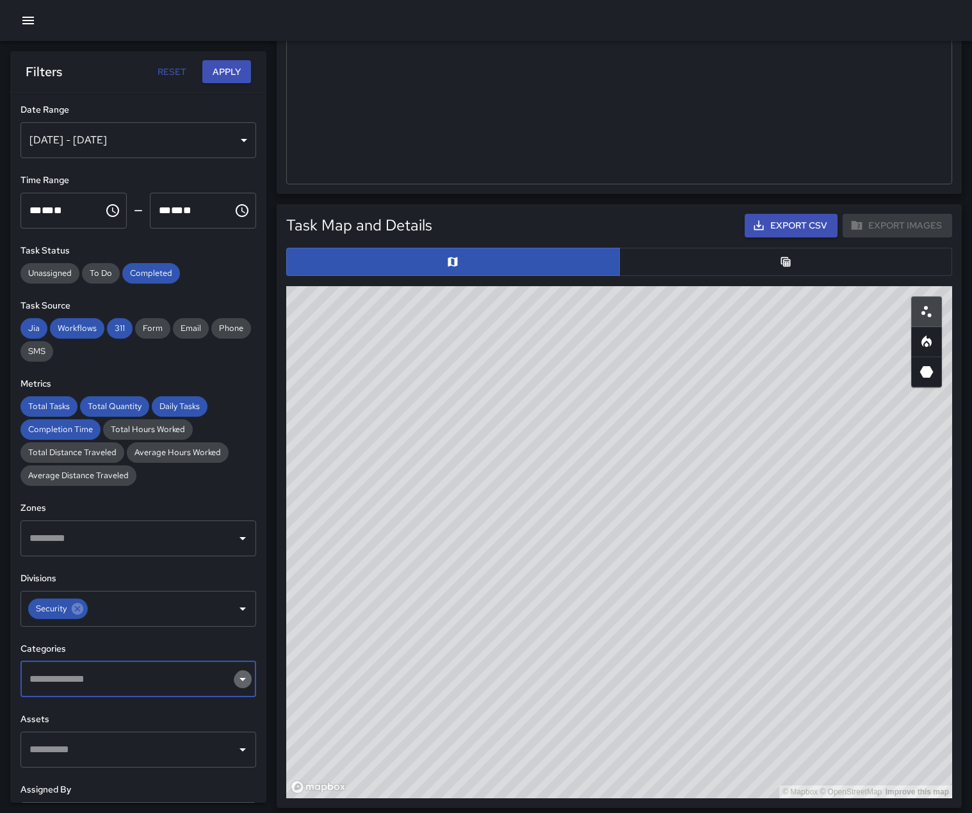
click at [235, 687] on icon "Open" at bounding box center [242, 679] width 15 height 15
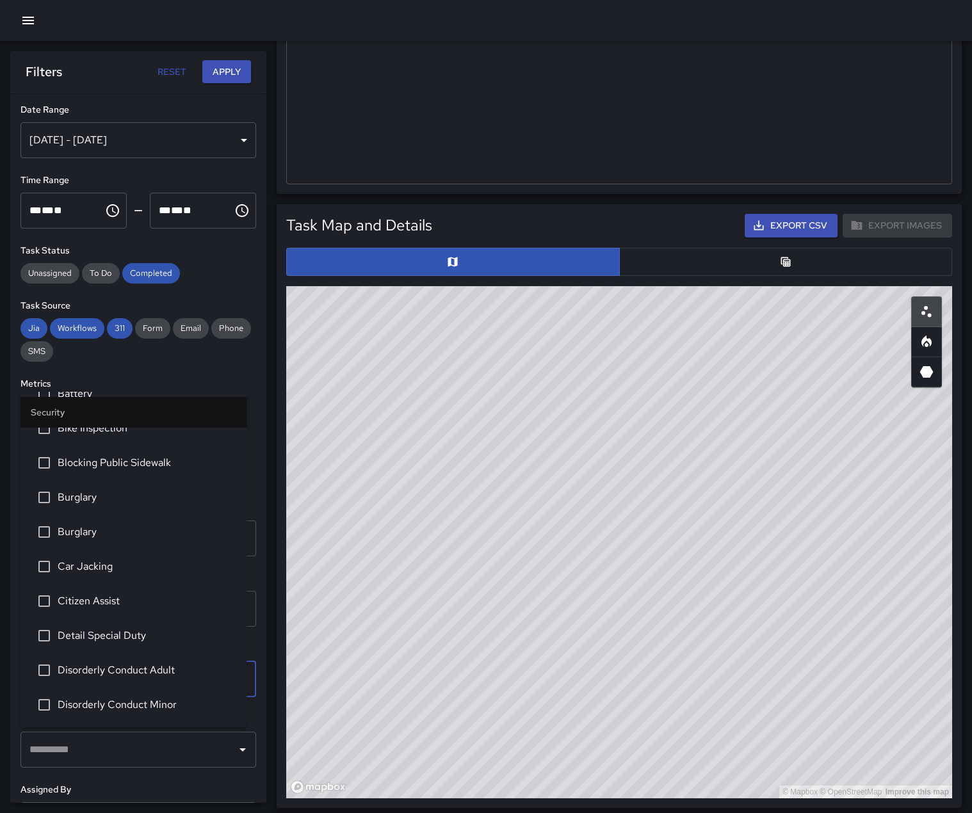
scroll to position [1626, 0]
click at [231, 704] on li "Welfare Check" at bounding box center [133, 705] width 226 height 35
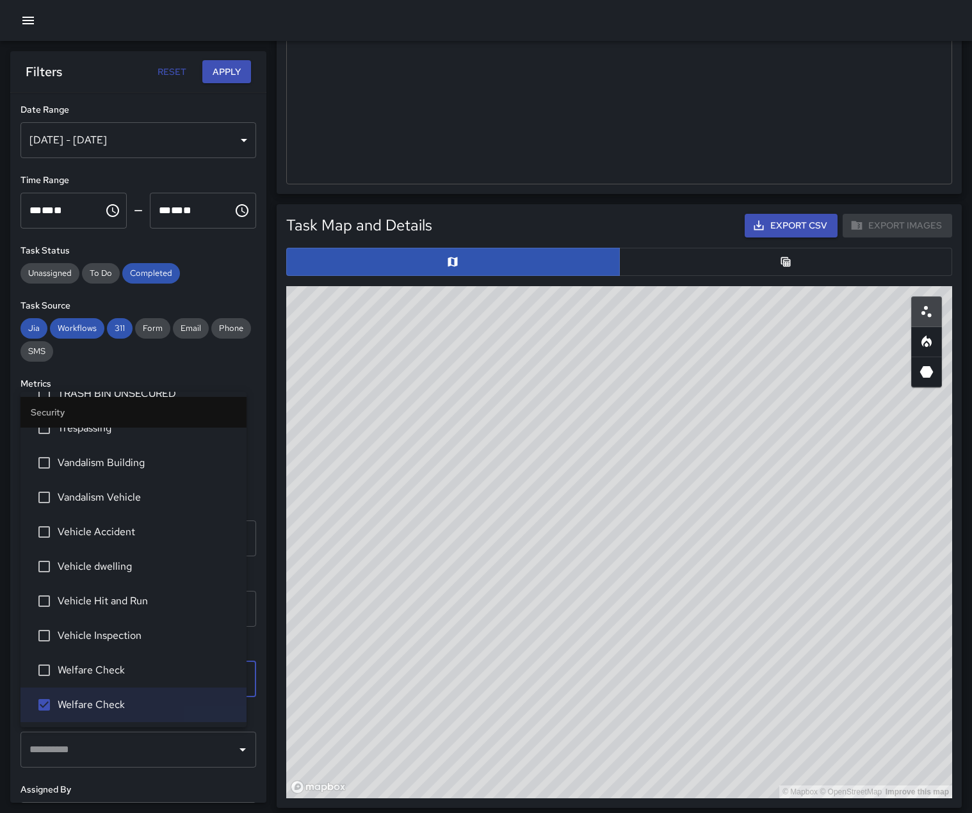
click at [216, 665] on span "Welfare Check" at bounding box center [147, 670] width 179 height 15
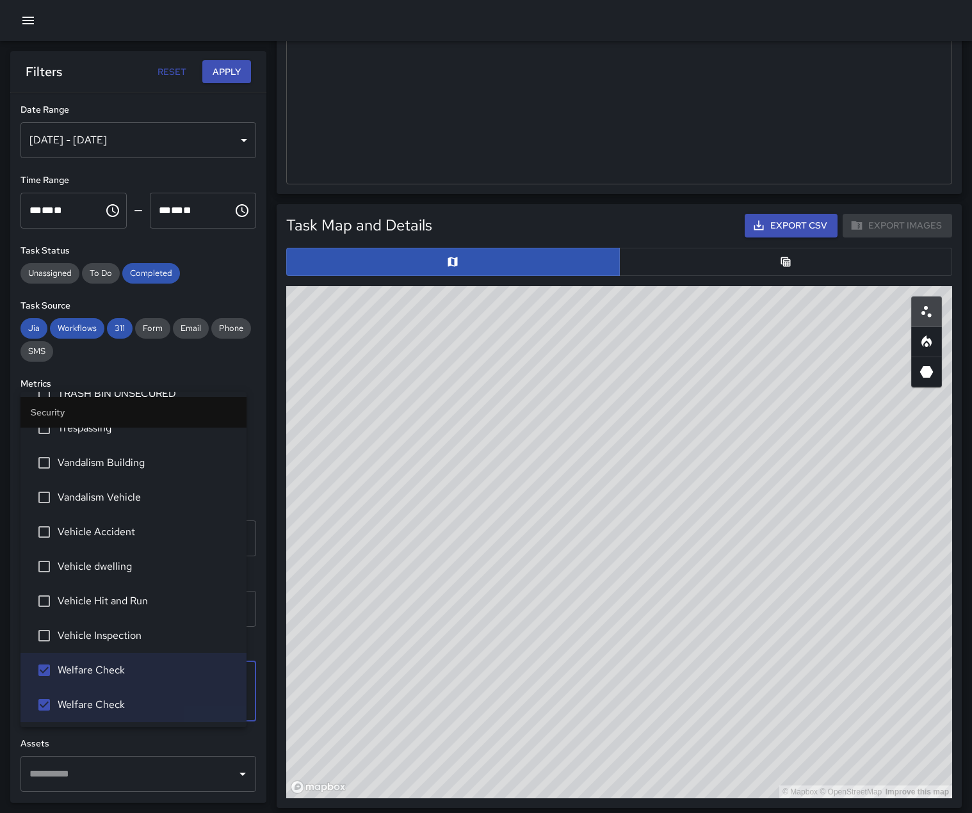
click at [220, 74] on button "Apply" at bounding box center [226, 72] width 49 height 24
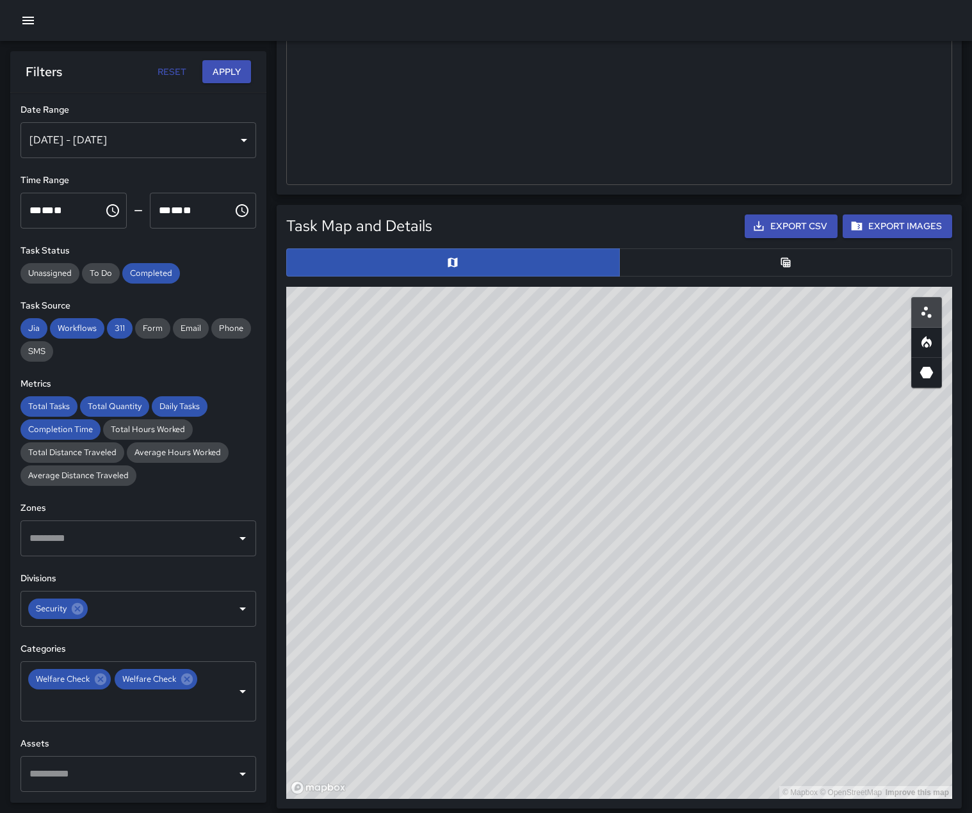
scroll to position [448, 0]
